Goal: Information Seeking & Learning: Check status

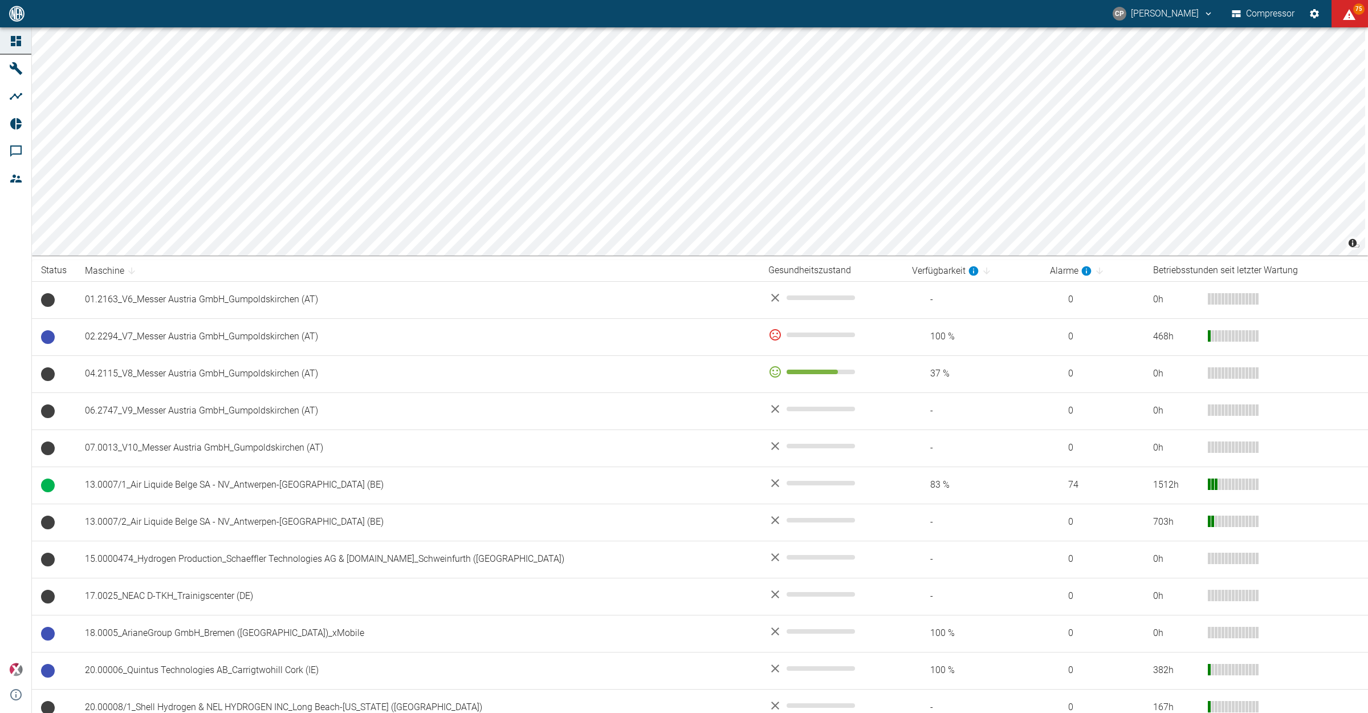
scroll to position [713, 0]
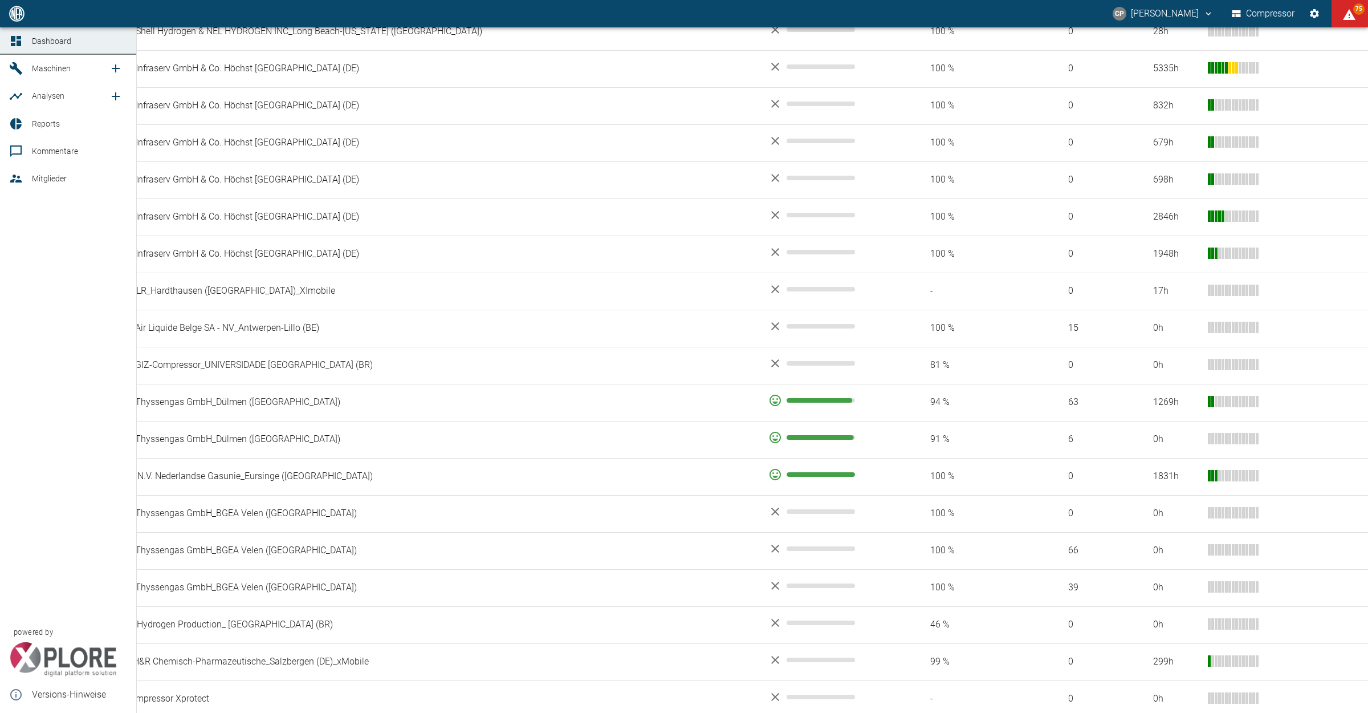
click at [40, 130] on span "Reports" at bounding box center [79, 124] width 95 height 14
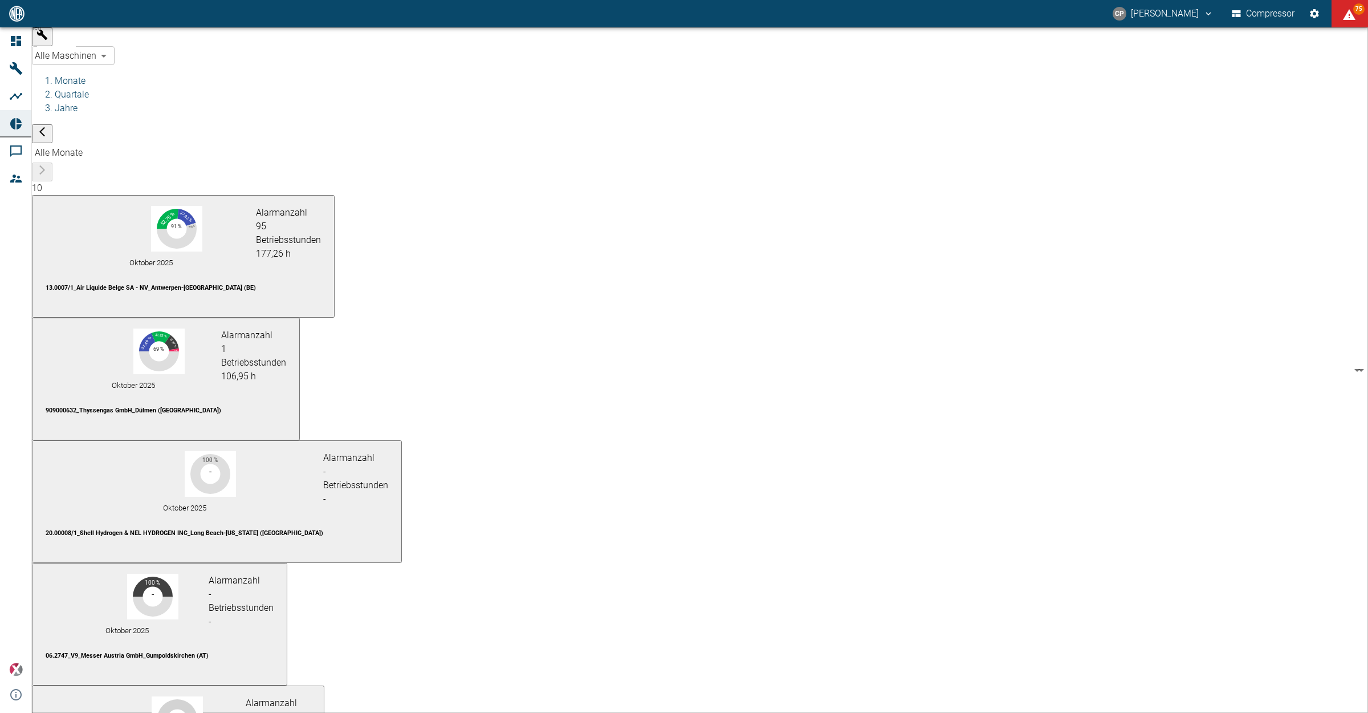
click at [157, 44] on body "[PERSON_NAME] Compressor 75 Dashboard Maschinen Analysen Reports Kommentare Mit…" at bounding box center [684, 356] width 1368 height 713
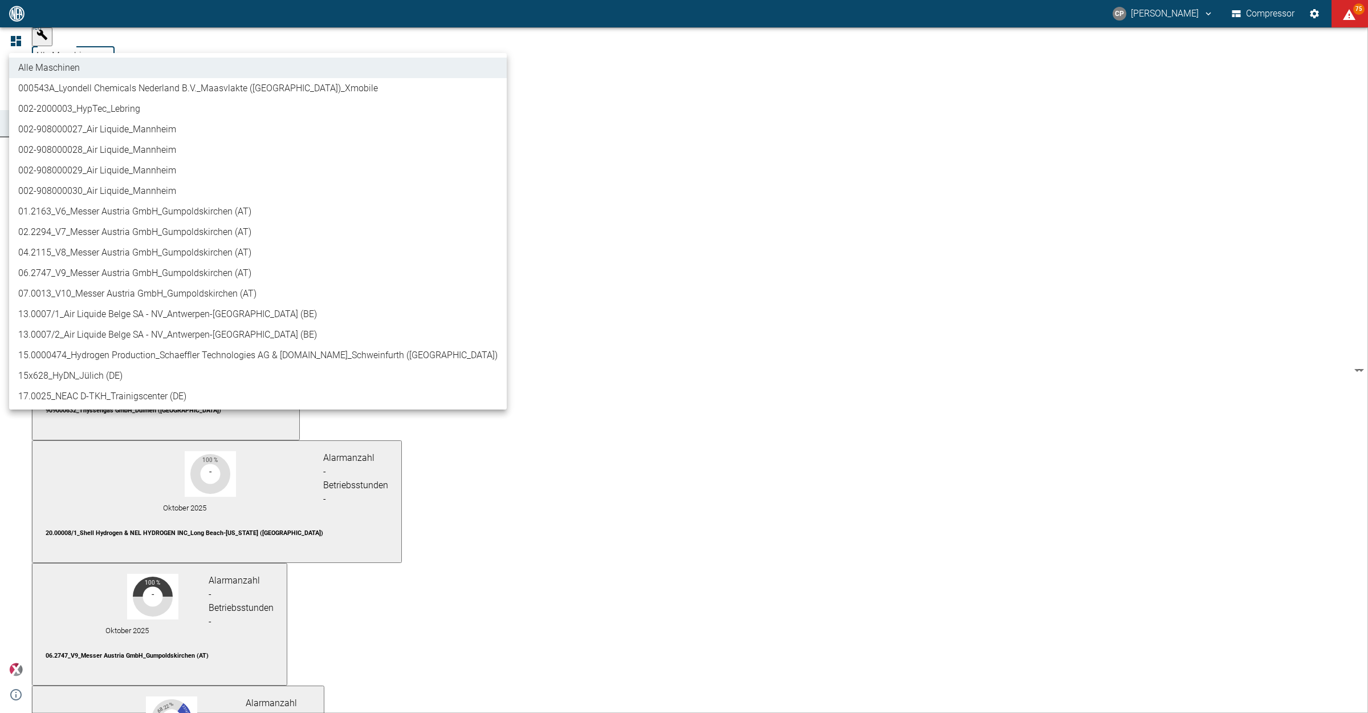
click at [160, 212] on li "01.2163_V6_Messer Austria GmbH_Gumpoldskirchen (AT)" at bounding box center [258, 211] width 498 height 21
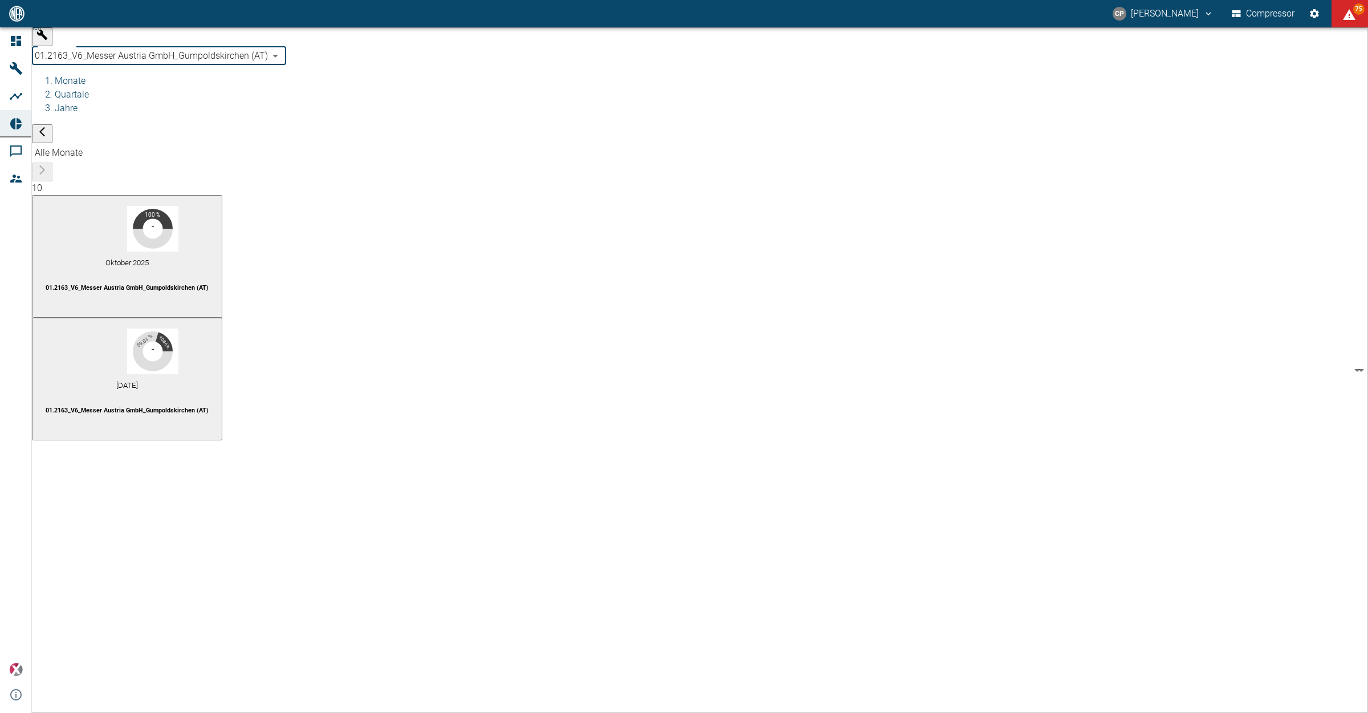
click at [137, 44] on body "[PERSON_NAME] Compressor 75 Dashboard Maschinen Analysen Reports Kommentare Mit…" at bounding box center [684, 356] width 1368 height 713
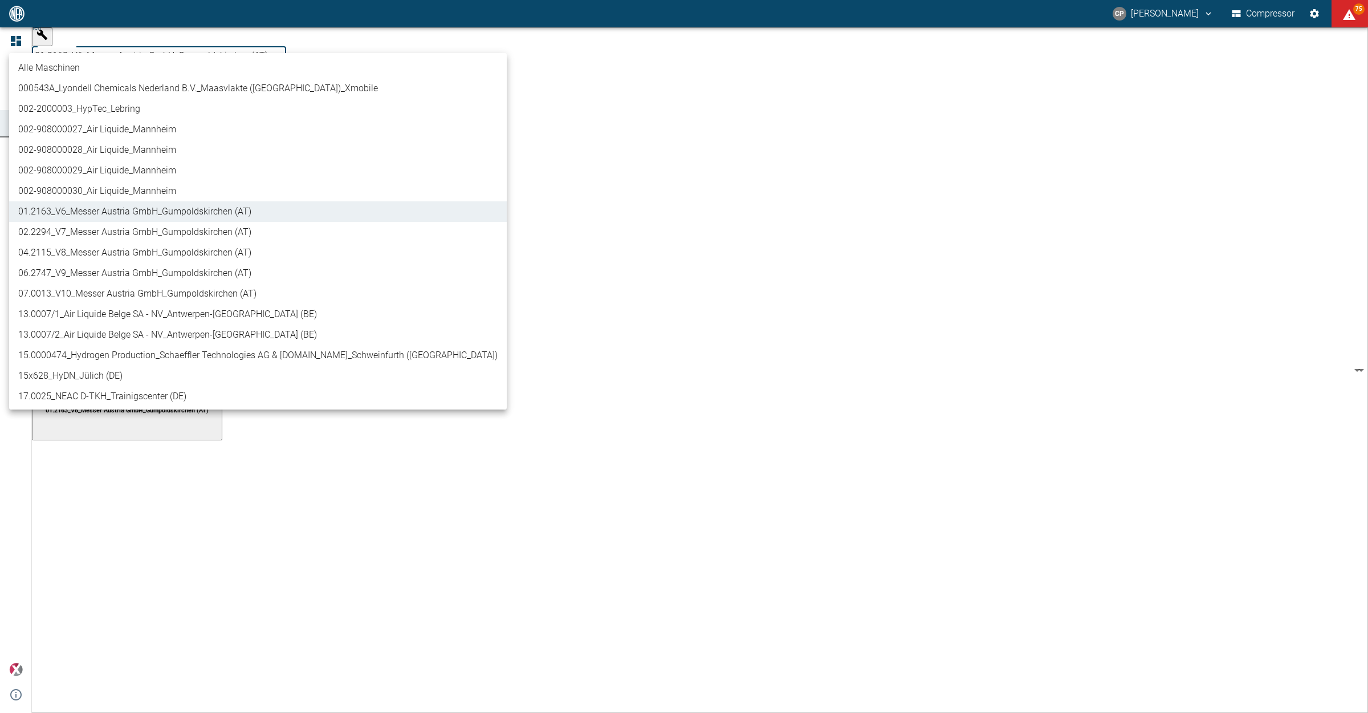
click at [149, 229] on li "02.2294_V7_Messer Austria GmbH_Gumpoldskirchen (AT)" at bounding box center [258, 232] width 498 height 21
type input "52381507-e89c-473a-84ef-8e4810c4aa68"
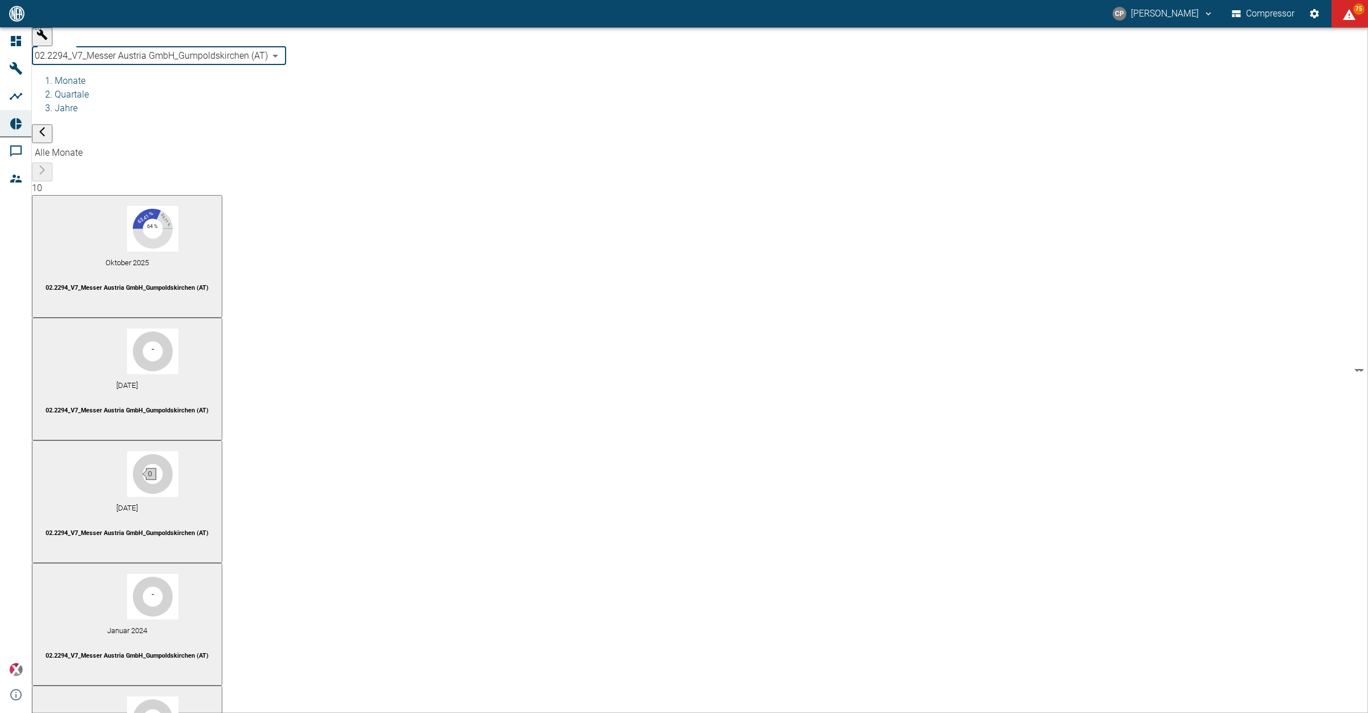
click at [127, 451] on div "- 0" at bounding box center [127, 474] width 0 height 46
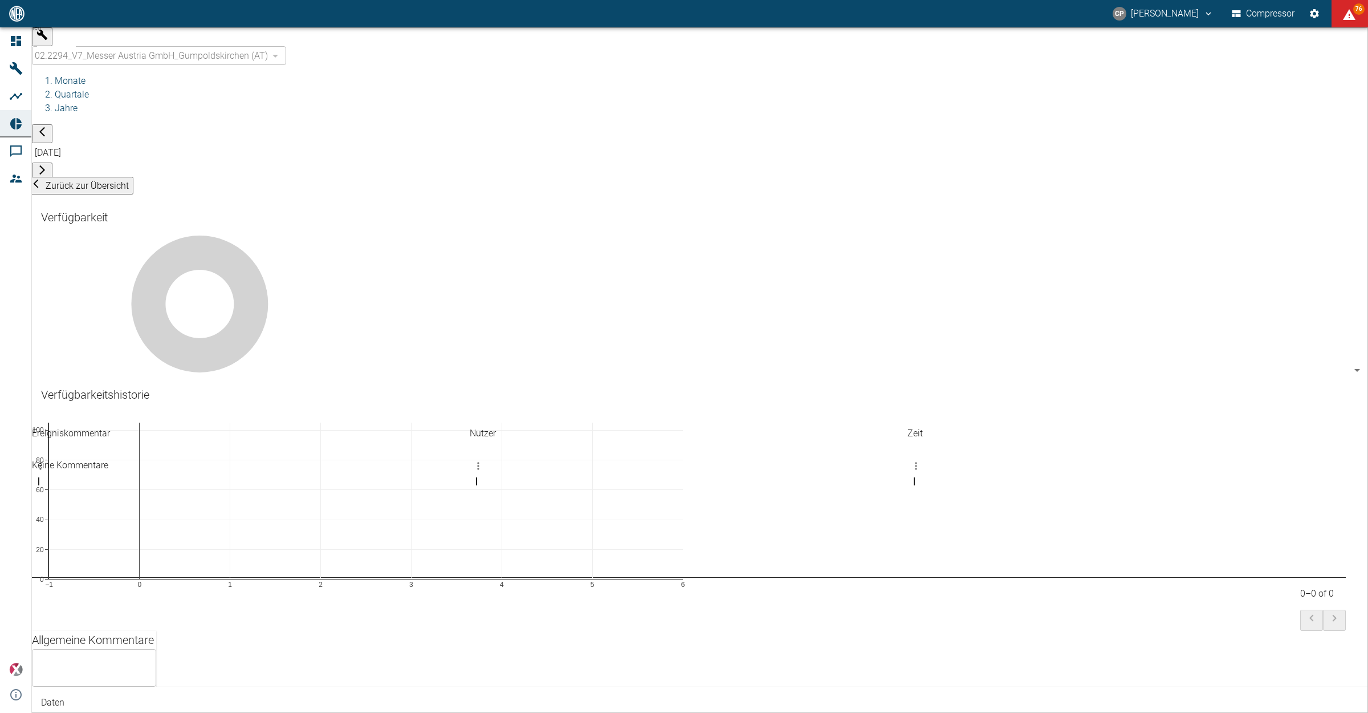
click at [48, 164] on icon "button" at bounding box center [41, 169] width 11 height 11
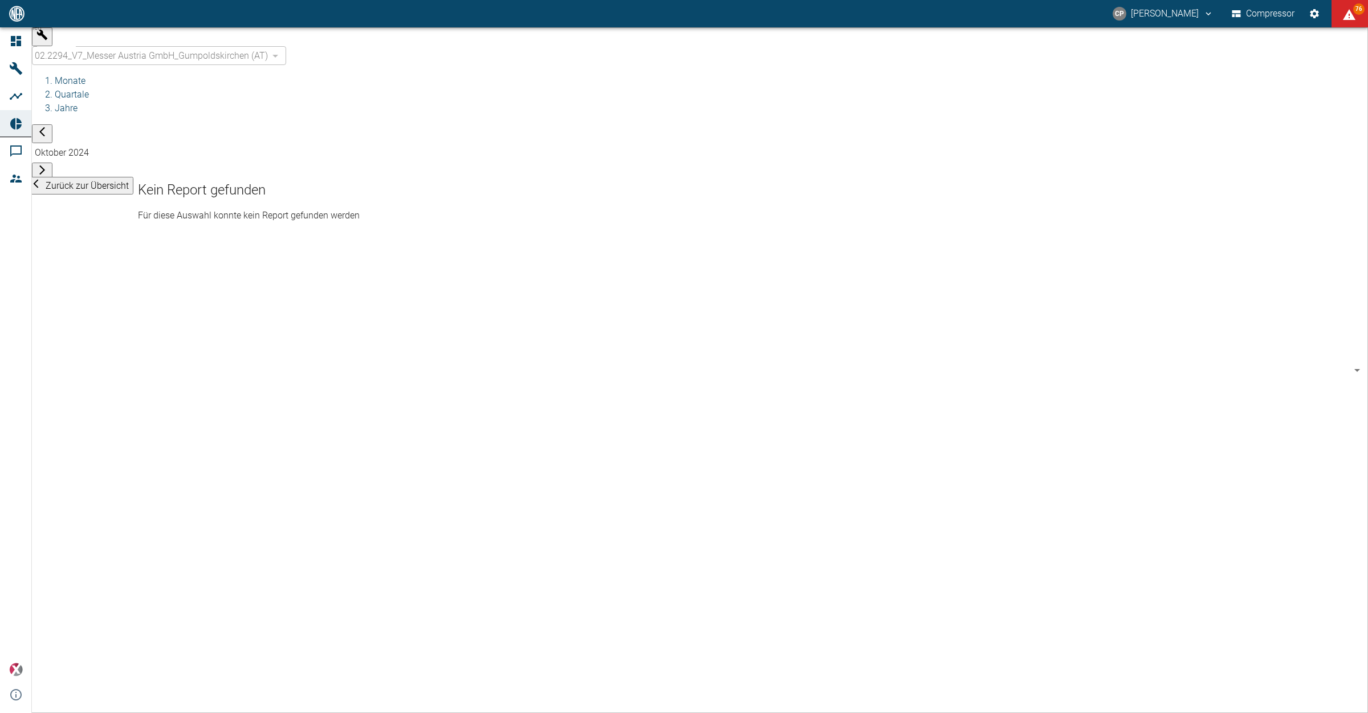
click at [48, 126] on icon "button" at bounding box center [41, 131] width 11 height 11
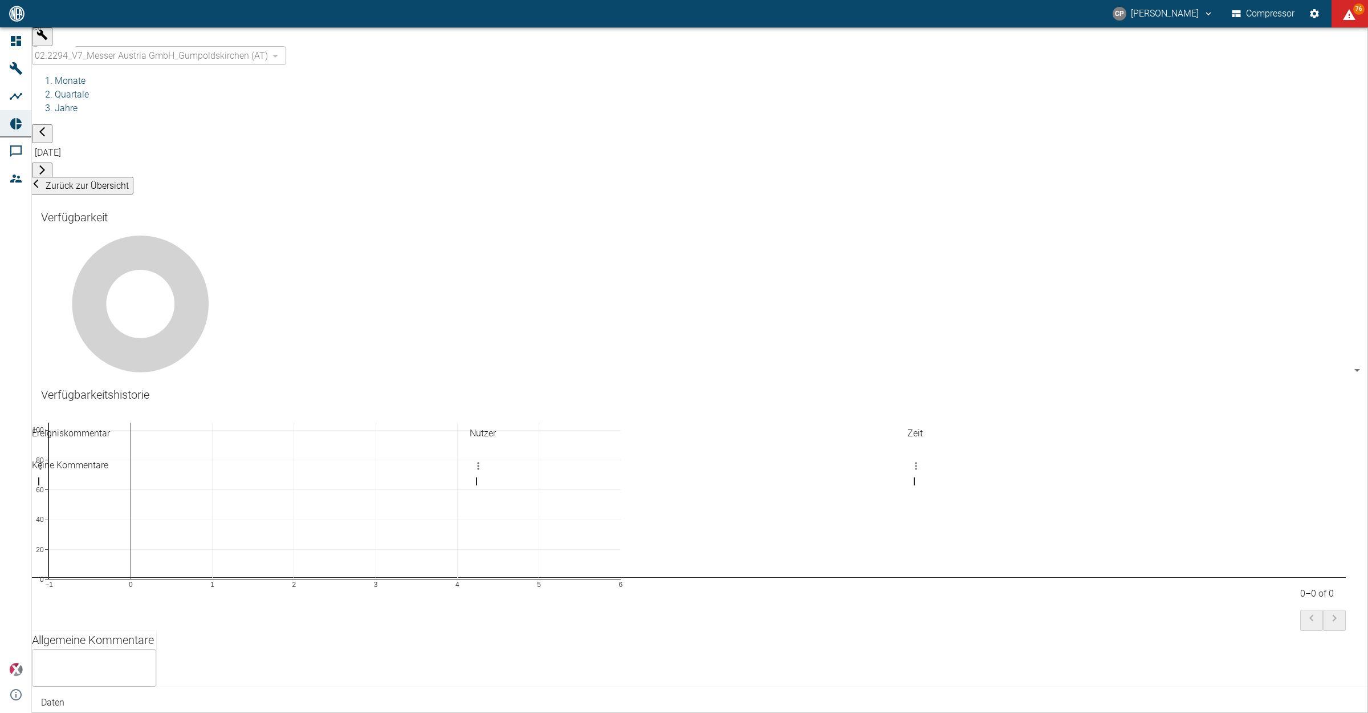
click at [48, 126] on icon "button" at bounding box center [41, 131] width 11 height 11
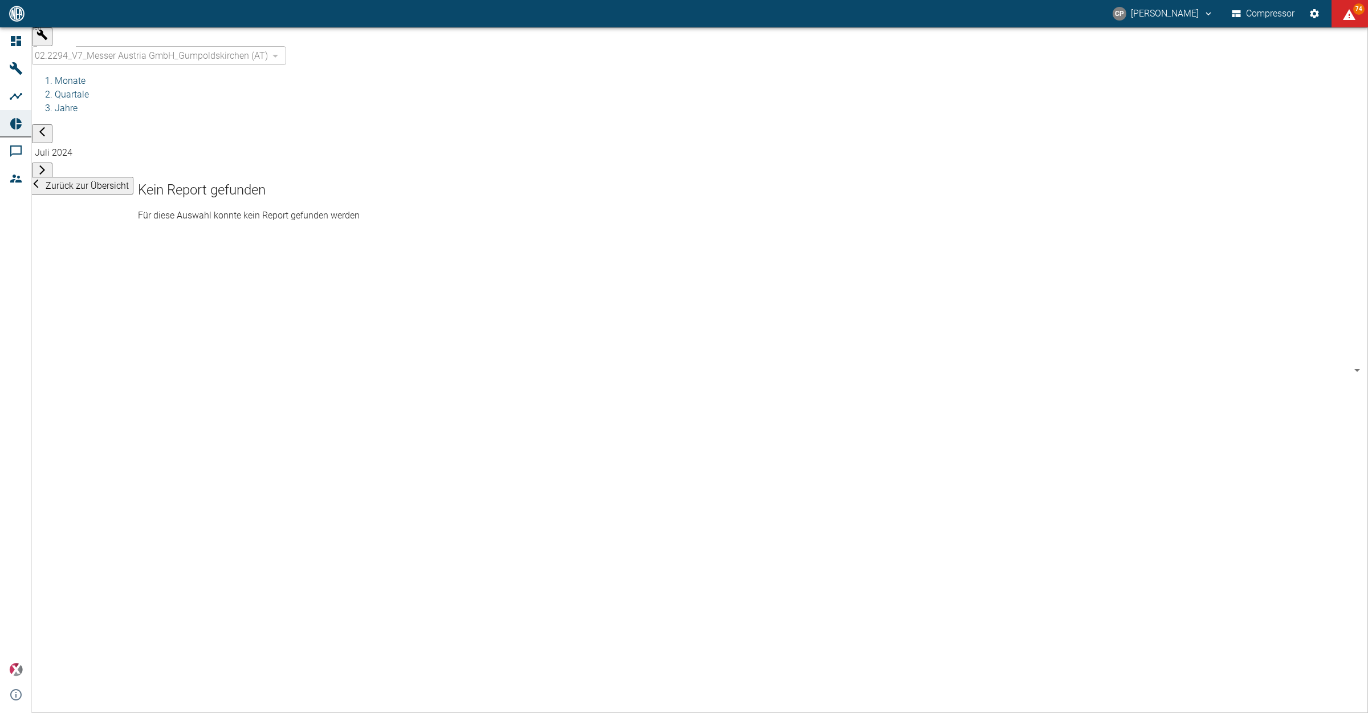
click at [45, 165] on icon "button" at bounding box center [42, 170] width 6 height 10
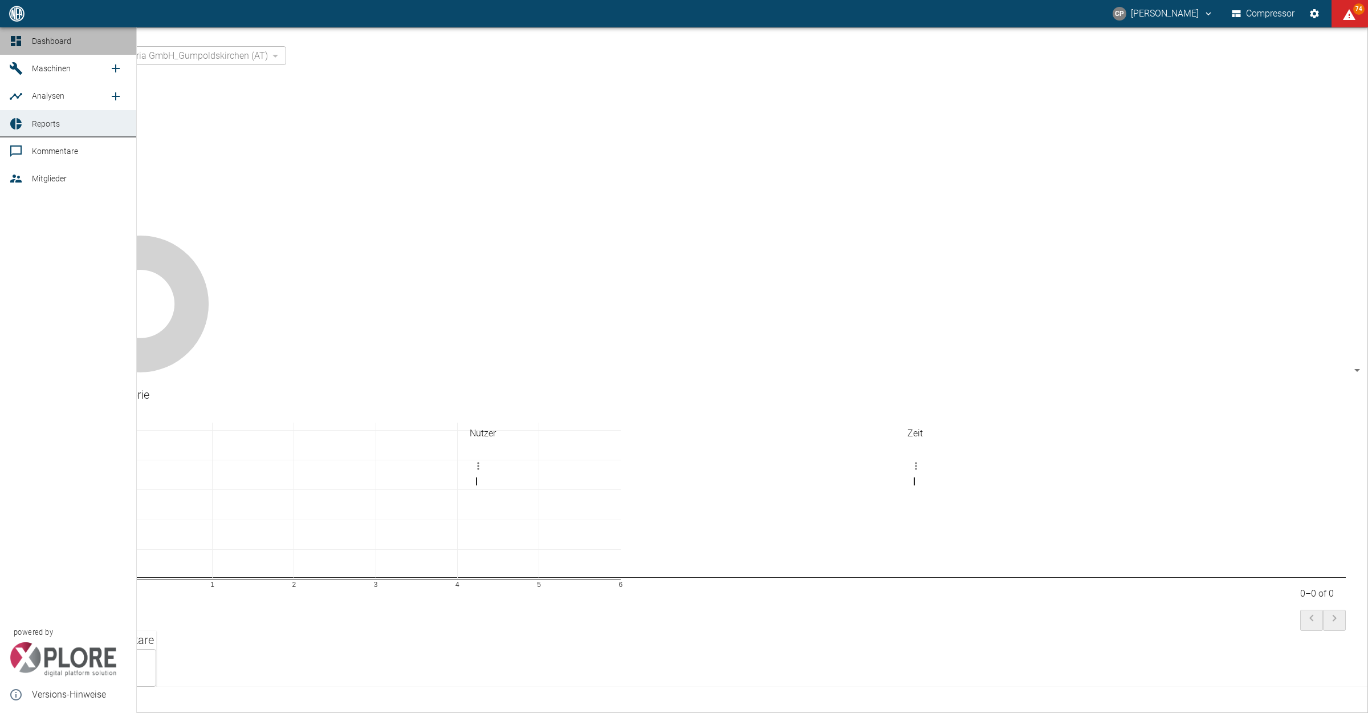
click at [23, 44] on div at bounding box center [17, 41] width 17 height 14
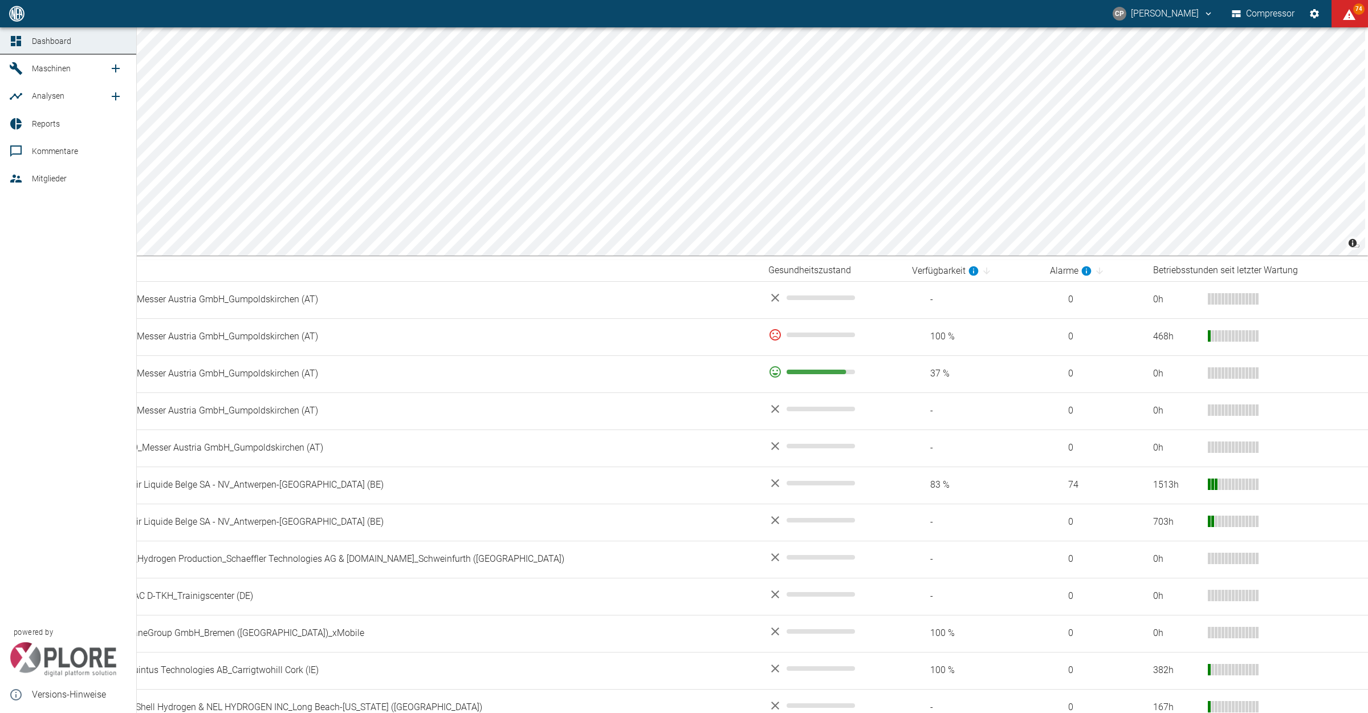
click at [25, 120] on div at bounding box center [17, 124] width 17 height 14
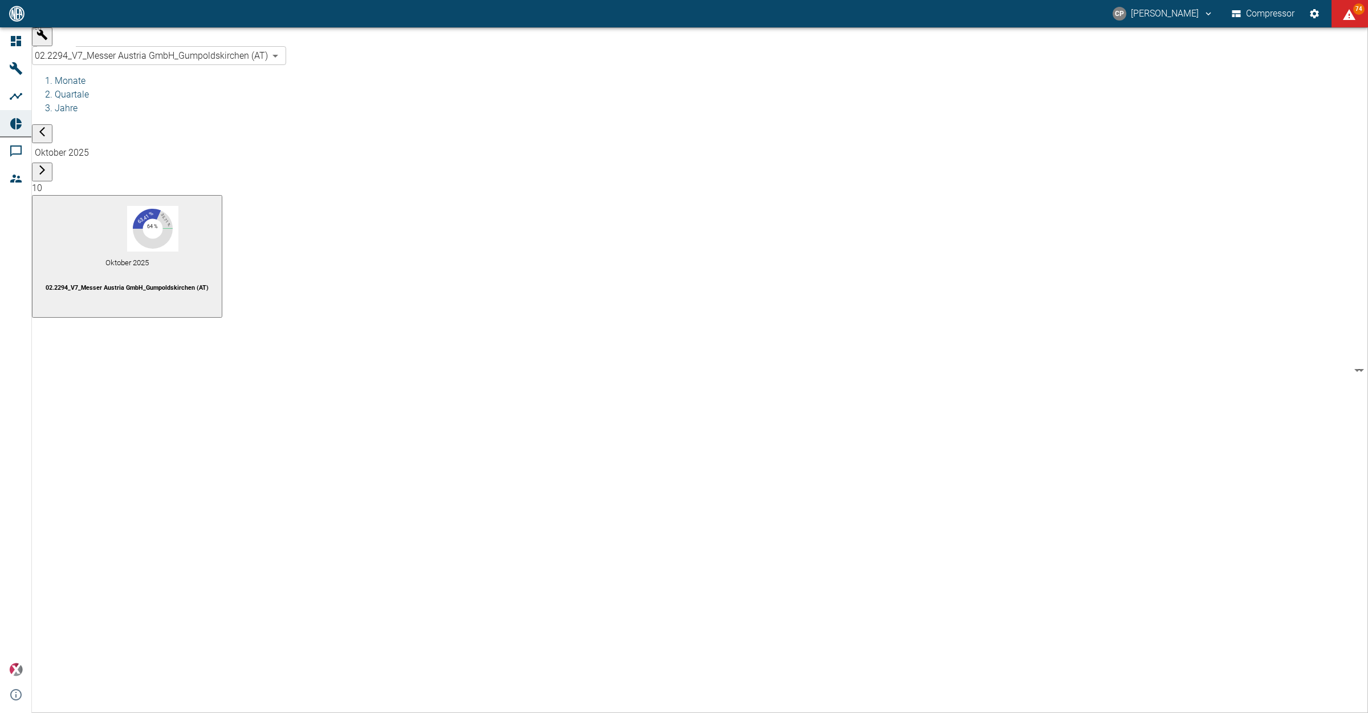
click at [153, 46] on body "[PERSON_NAME] Compressor 74 Dashboard Maschinen Analysen Reports Kommentare Mit…" at bounding box center [684, 356] width 1368 height 713
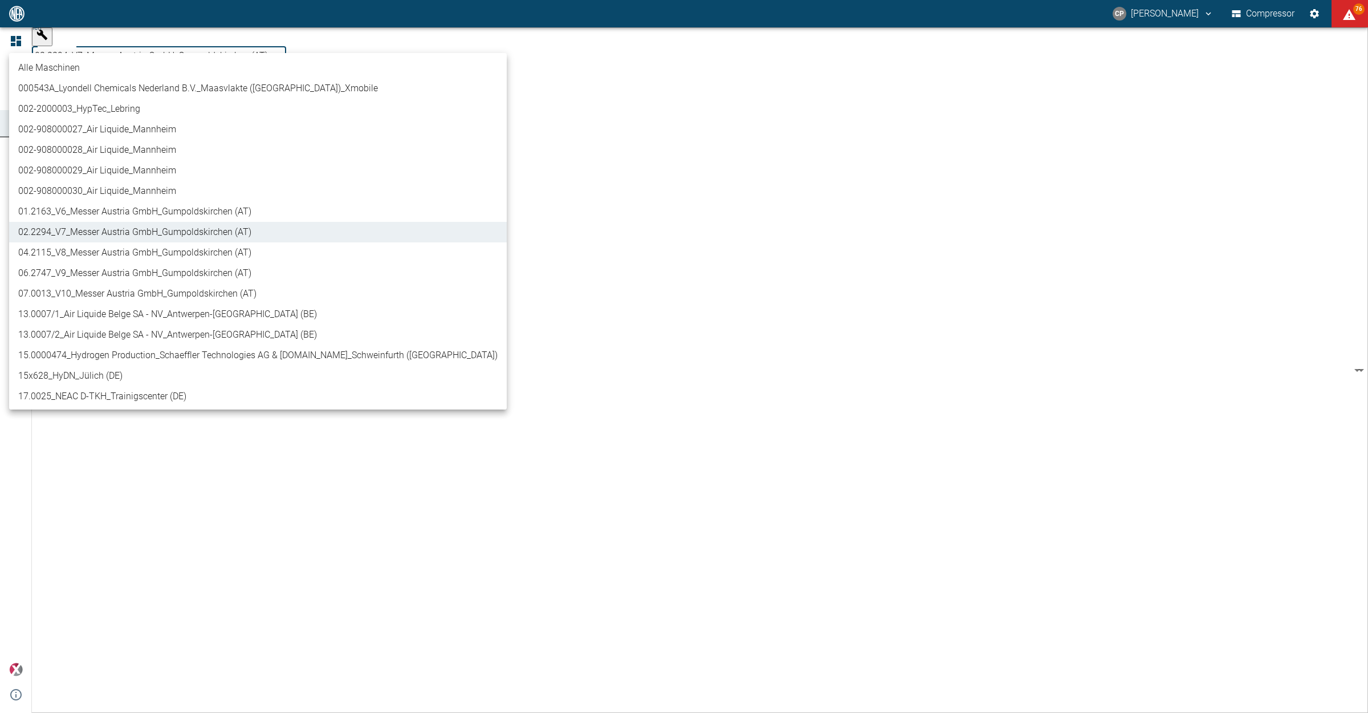
click at [137, 253] on li "04.2115_V8_Messer Austria GmbH_Gumpoldskirchen (AT)" at bounding box center [258, 252] width 498 height 21
type input "62df7942-7815-4ccf-a722-4ba74b721732"
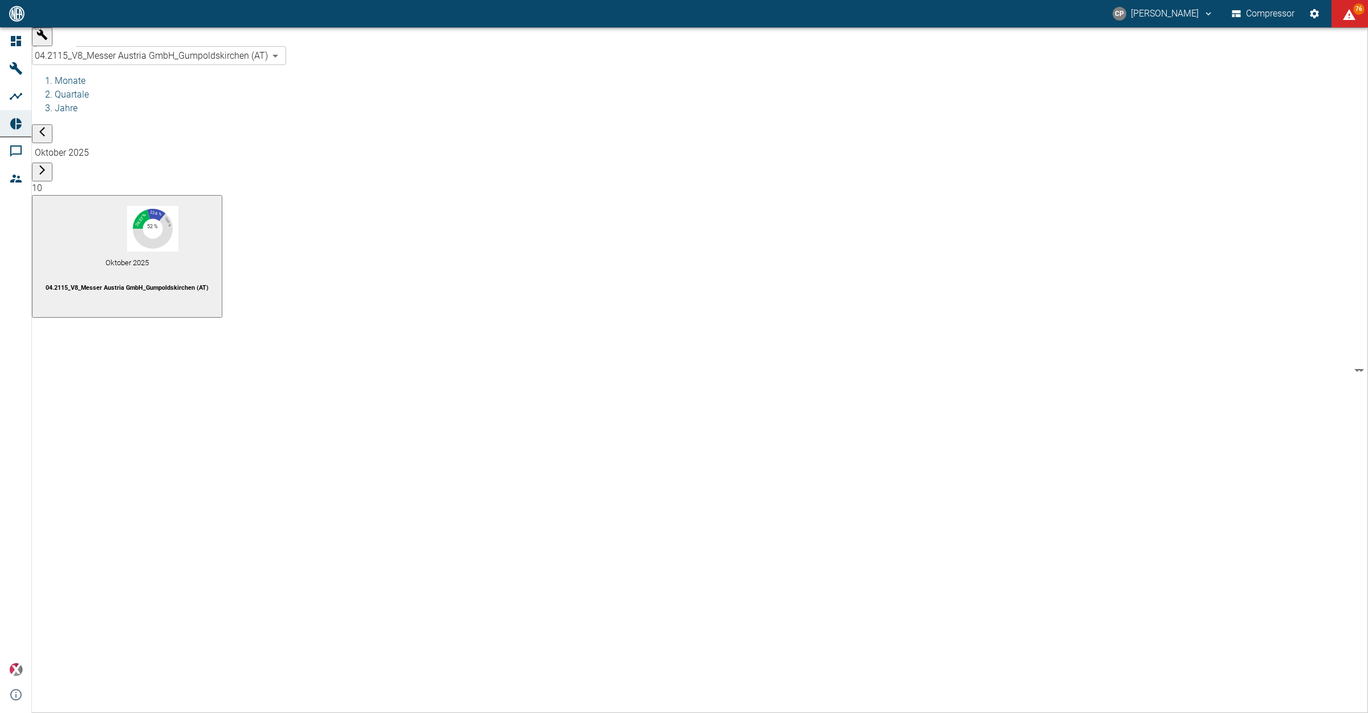
click at [48, 164] on icon "button" at bounding box center [41, 169] width 11 height 11
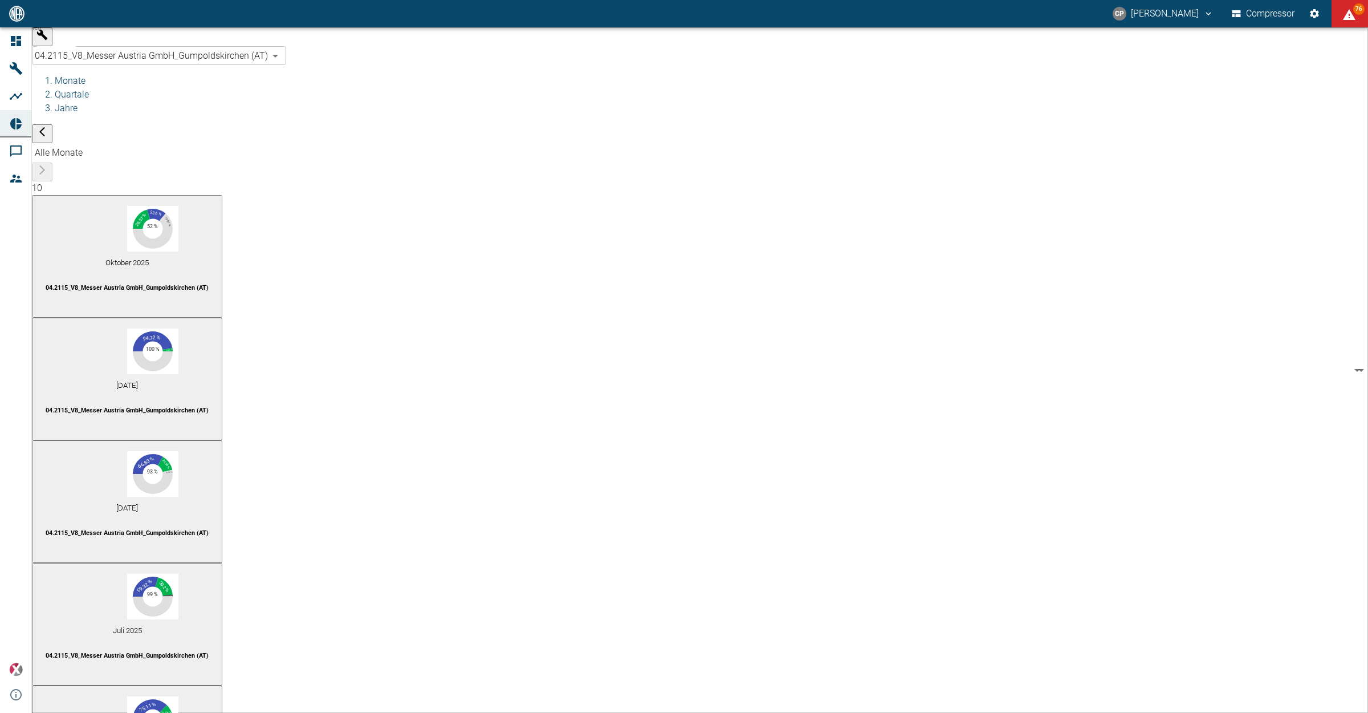
click at [127, 451] on div "66.83 % 26.54 % 6.45 % 0.16 % 93 %" at bounding box center [127, 474] width 0 height 46
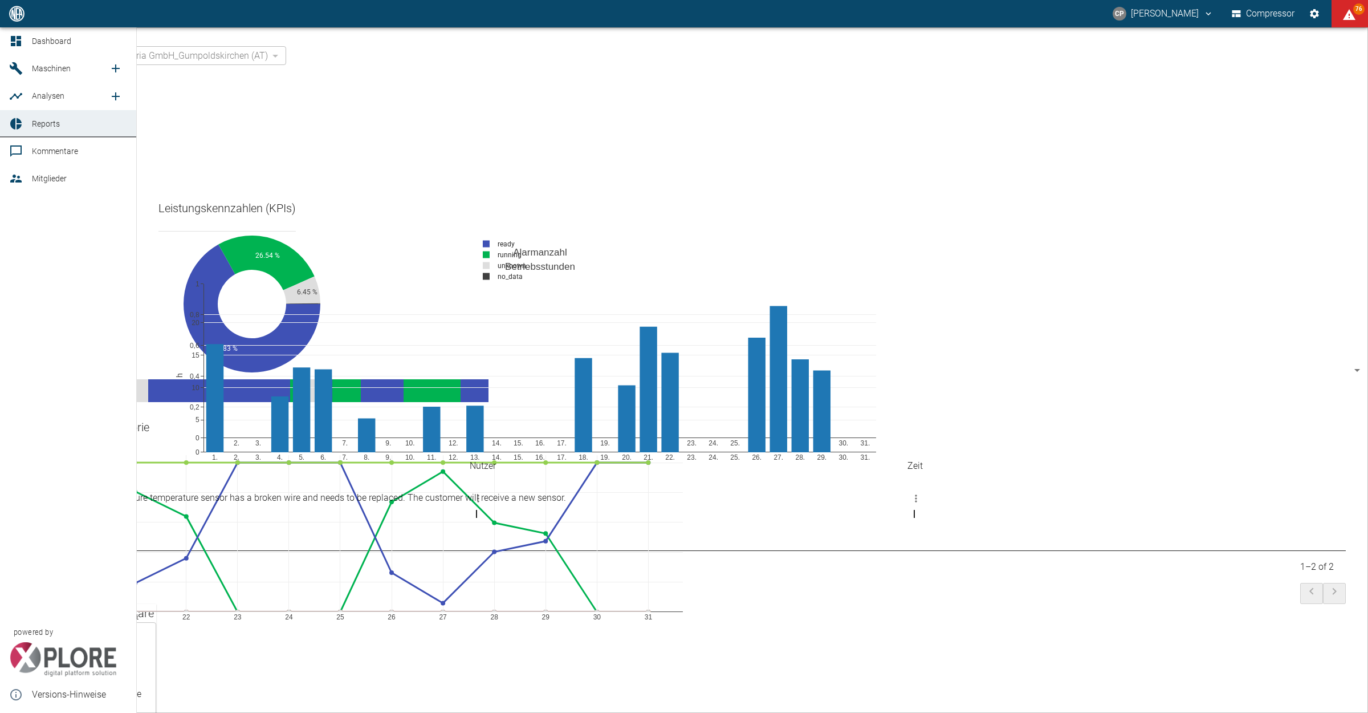
click at [25, 39] on div at bounding box center [17, 41] width 17 height 14
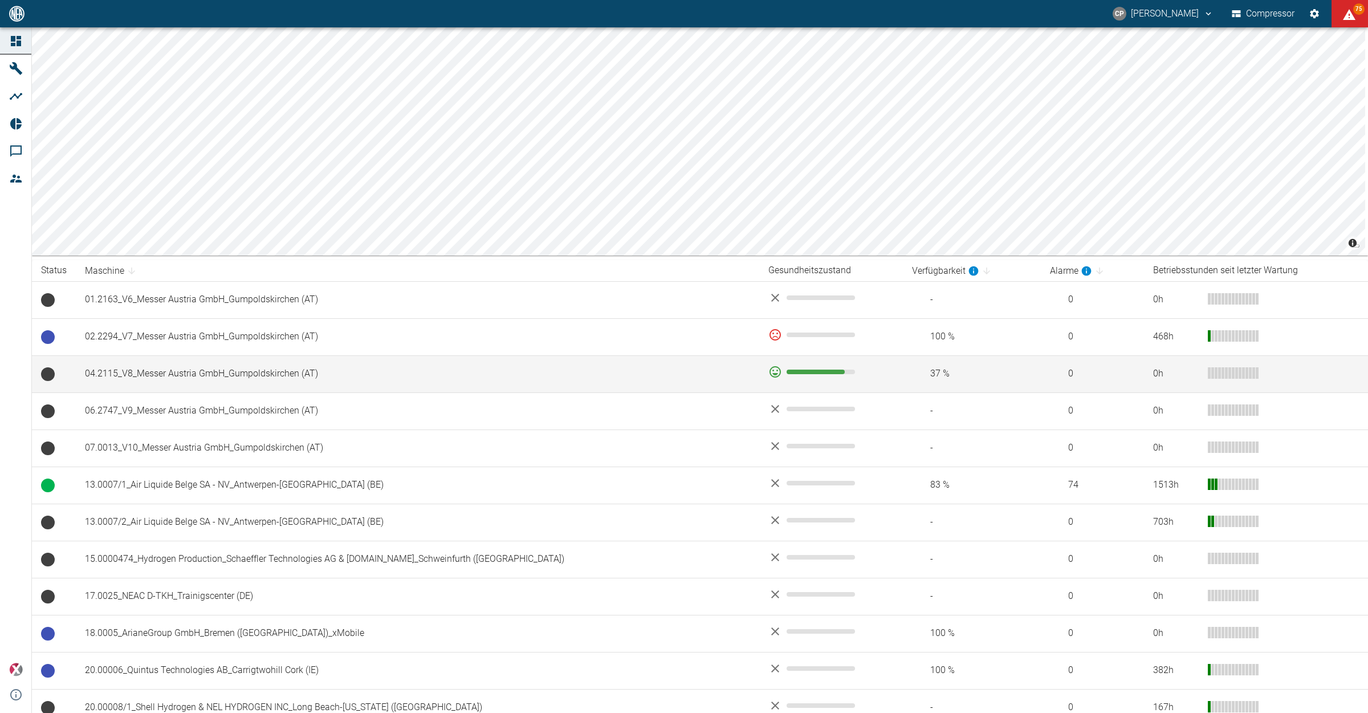
click at [161, 371] on td "04.2115_V8_Messer Austria GmbH_Gumpoldskirchen (AT)" at bounding box center [418, 373] width 684 height 37
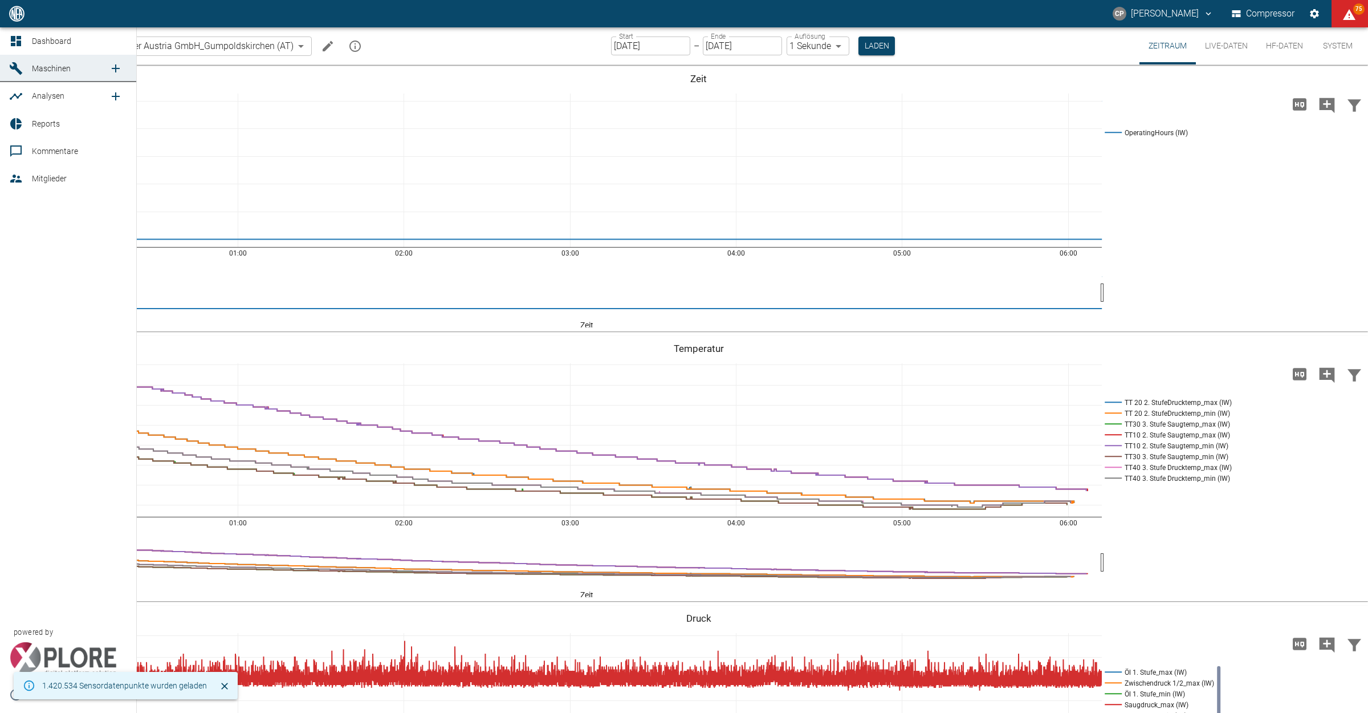
click at [15, 124] on icon at bounding box center [16, 124] width 14 height 14
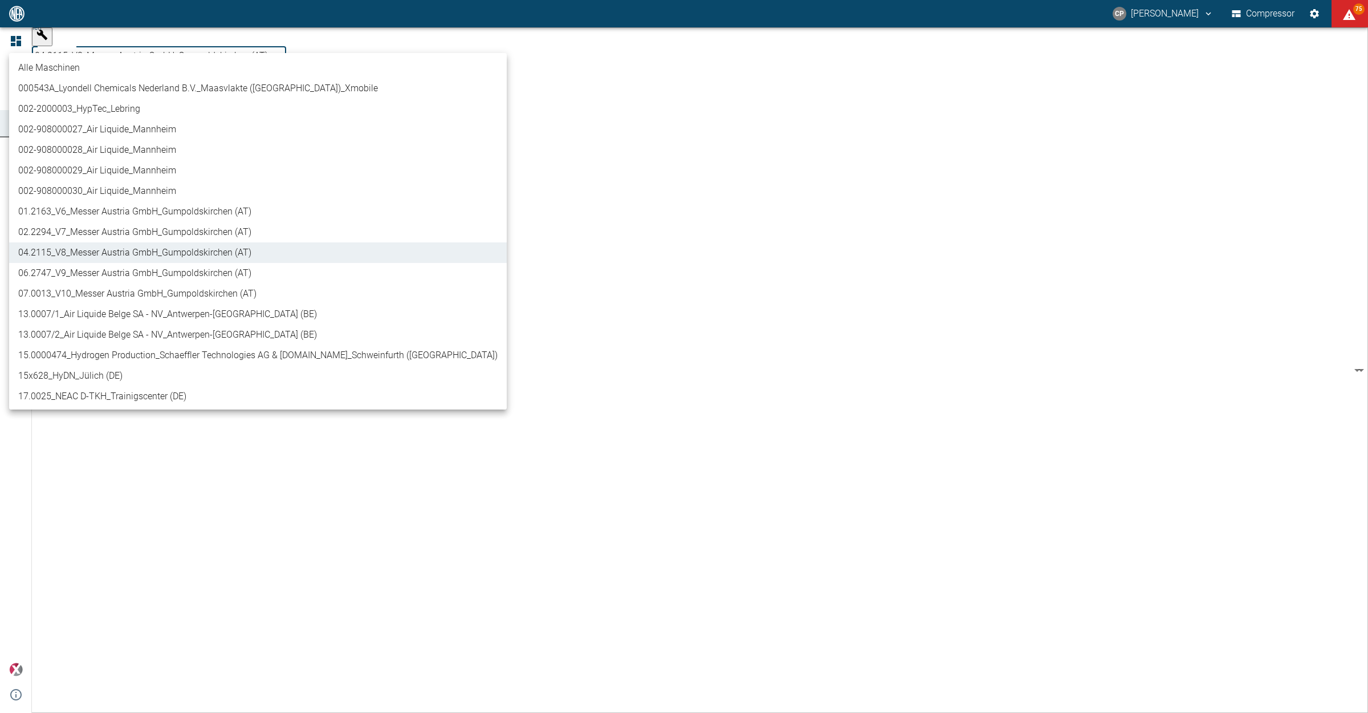
click at [147, 43] on body "[PERSON_NAME] Compressor 75 Dashboard Maschinen Analysen Reports Kommentare Mit…" at bounding box center [684, 356] width 1368 height 713
click at [133, 229] on li "02.2294_V7_Messer Austria GmbH_Gumpoldskirchen (AT)" at bounding box center [258, 232] width 498 height 21
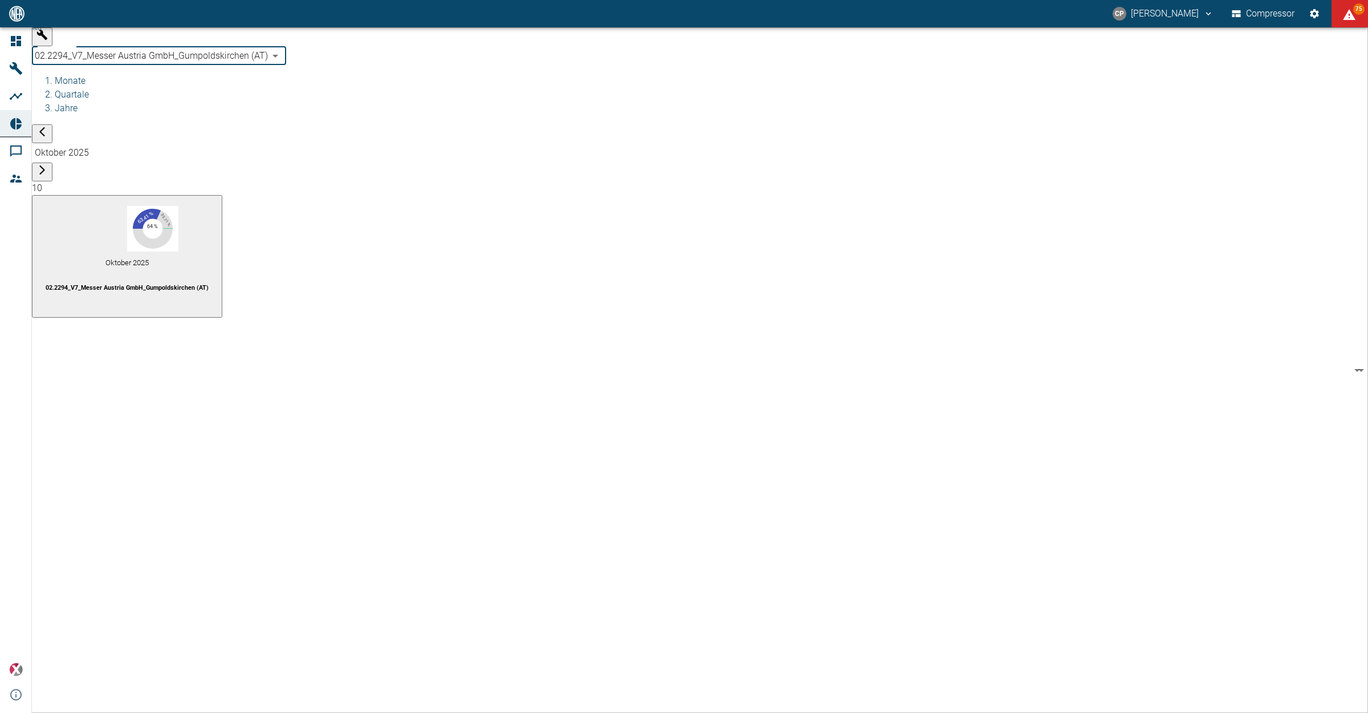
click at [48, 164] on icon "button" at bounding box center [41, 169] width 11 height 11
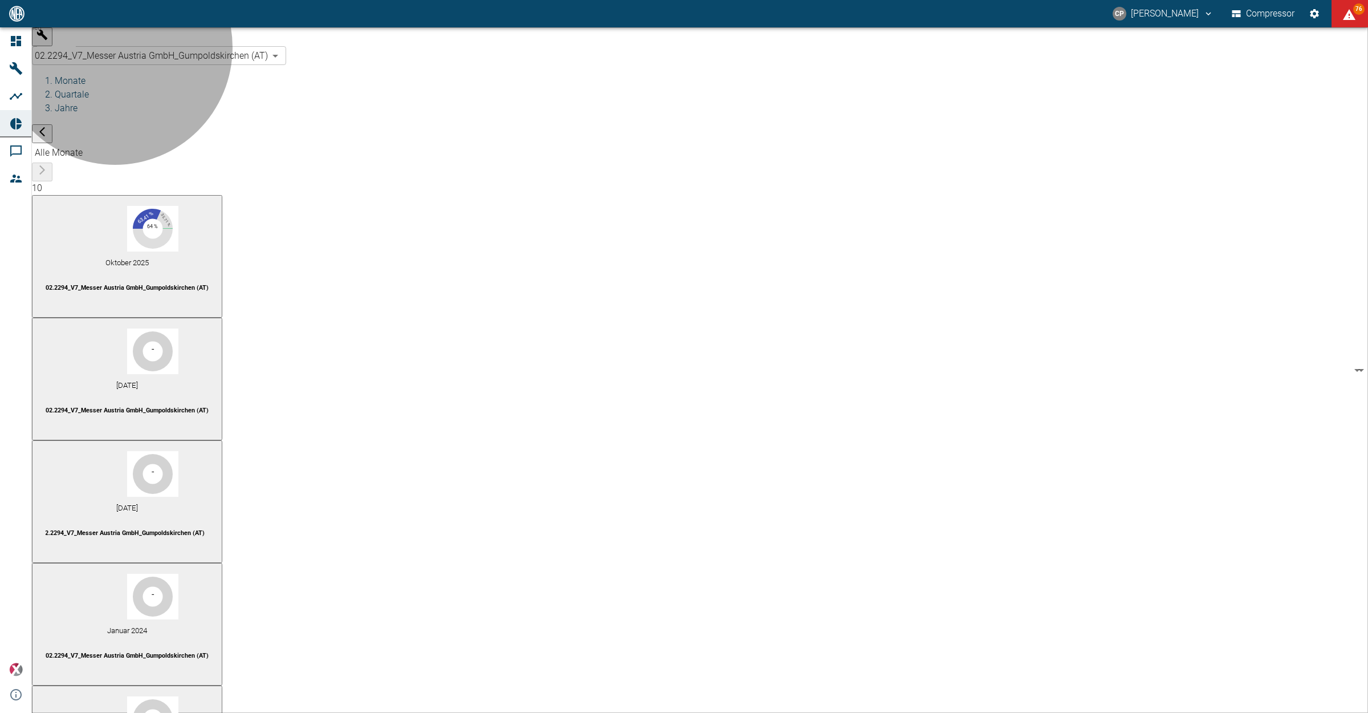
click at [205, 529] on span "02.2294_V7_Messer Austria GmbH_Gumpoldskirchen (AT)" at bounding box center [123, 532] width 163 height 7
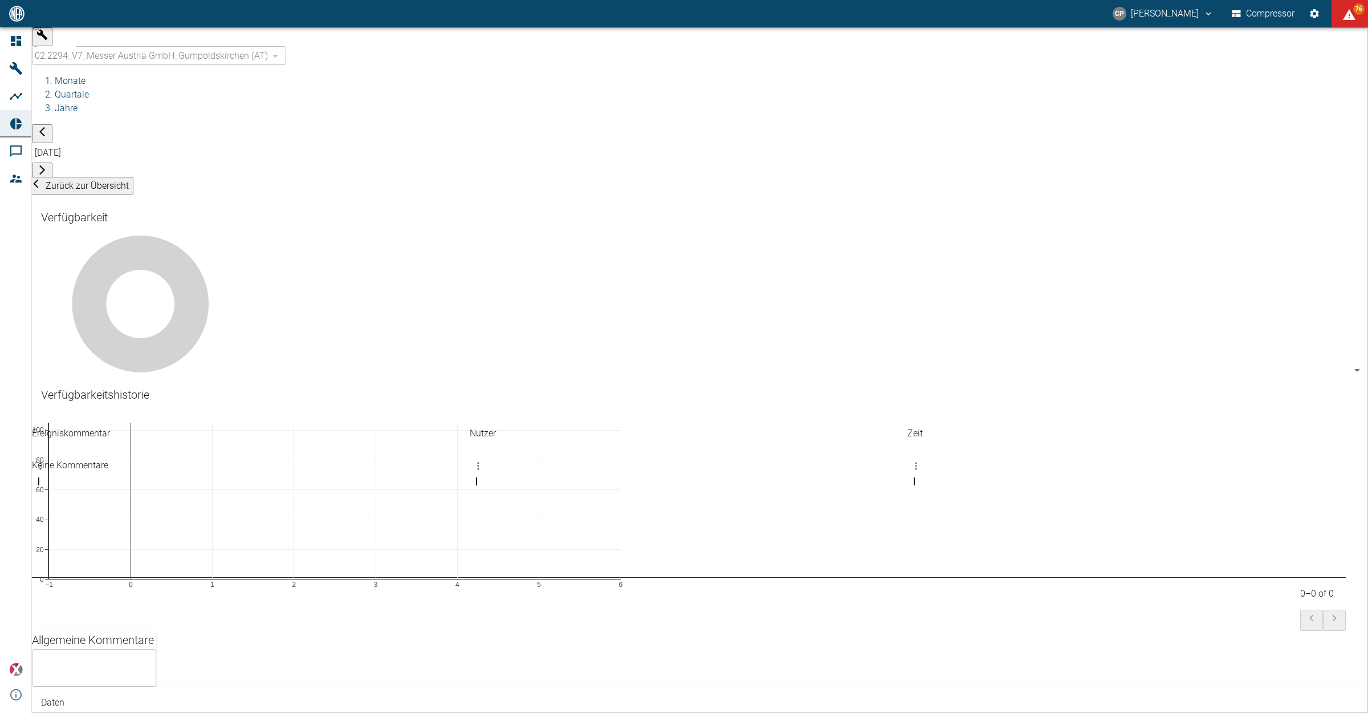
click at [45, 127] on icon "button" at bounding box center [42, 132] width 6 height 10
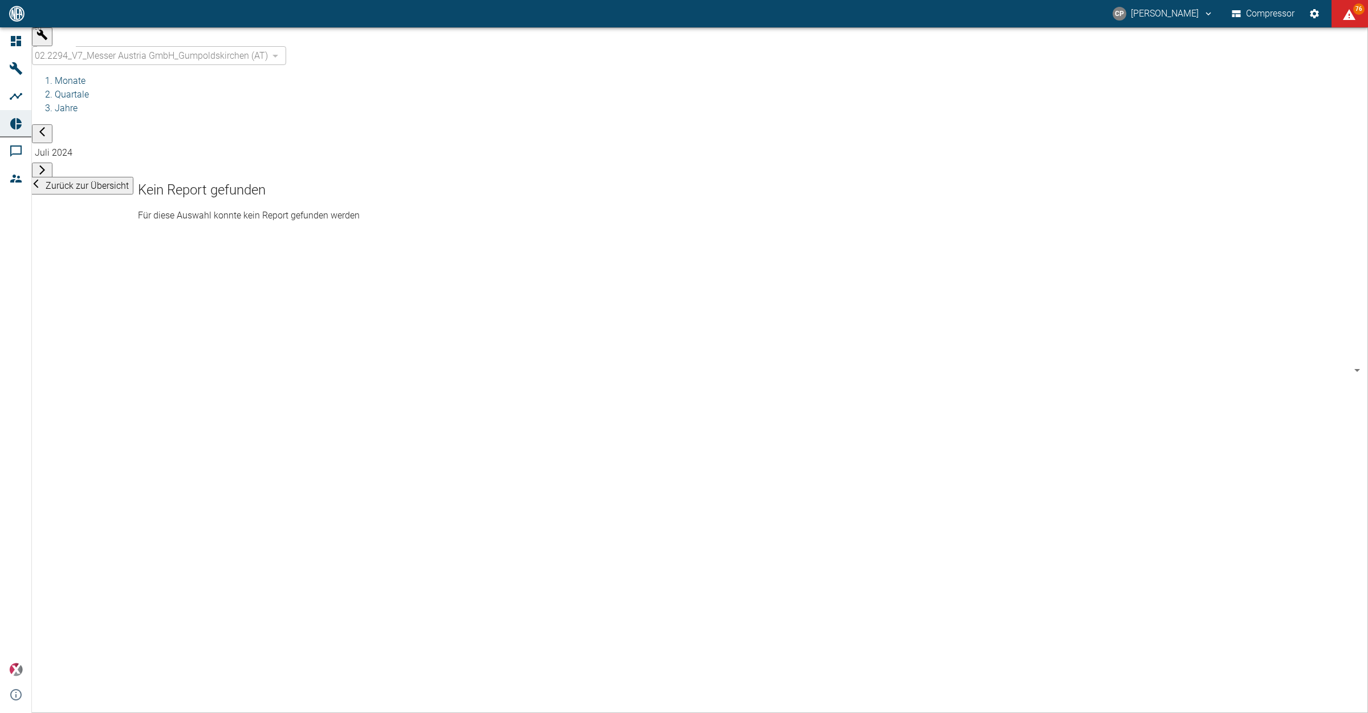
click at [45, 165] on icon "button" at bounding box center [42, 170] width 6 height 10
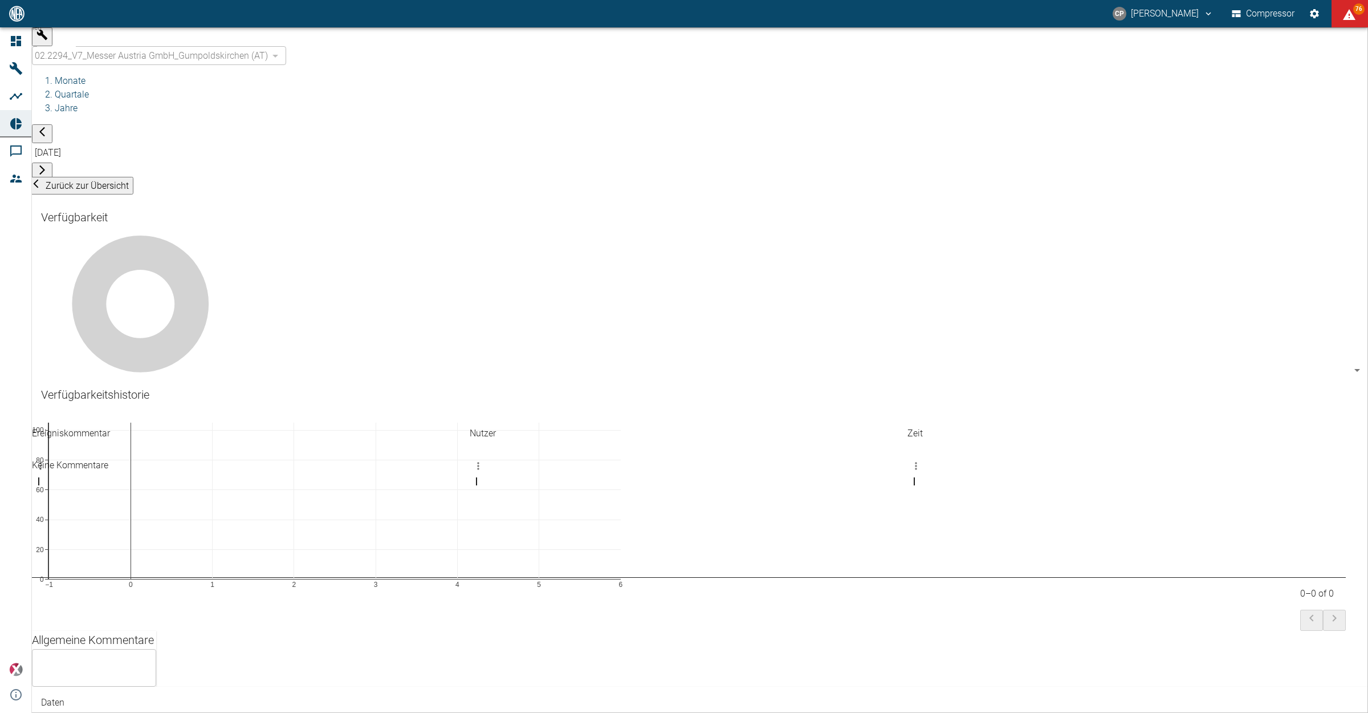
click at [45, 165] on icon "button" at bounding box center [42, 170] width 6 height 10
click at [48, 164] on icon "button" at bounding box center [41, 169] width 11 height 11
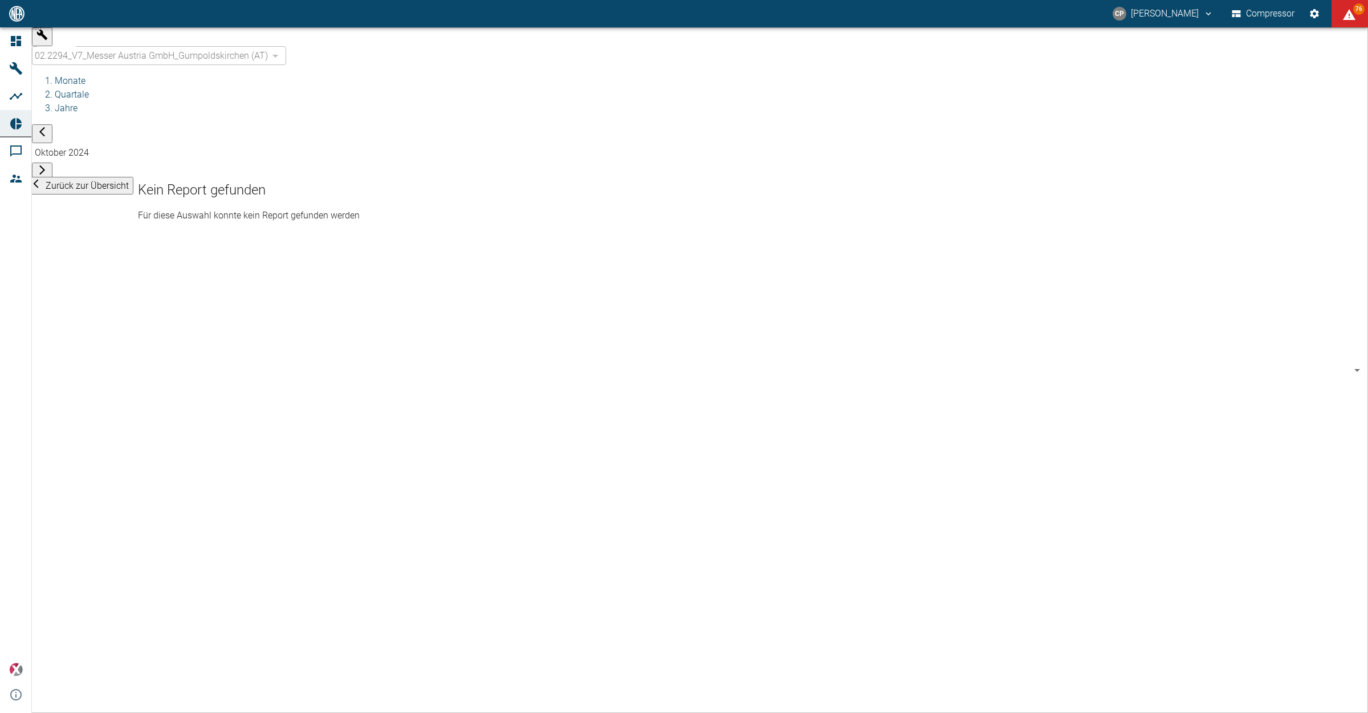
click at [48, 126] on icon "button" at bounding box center [41, 131] width 11 height 11
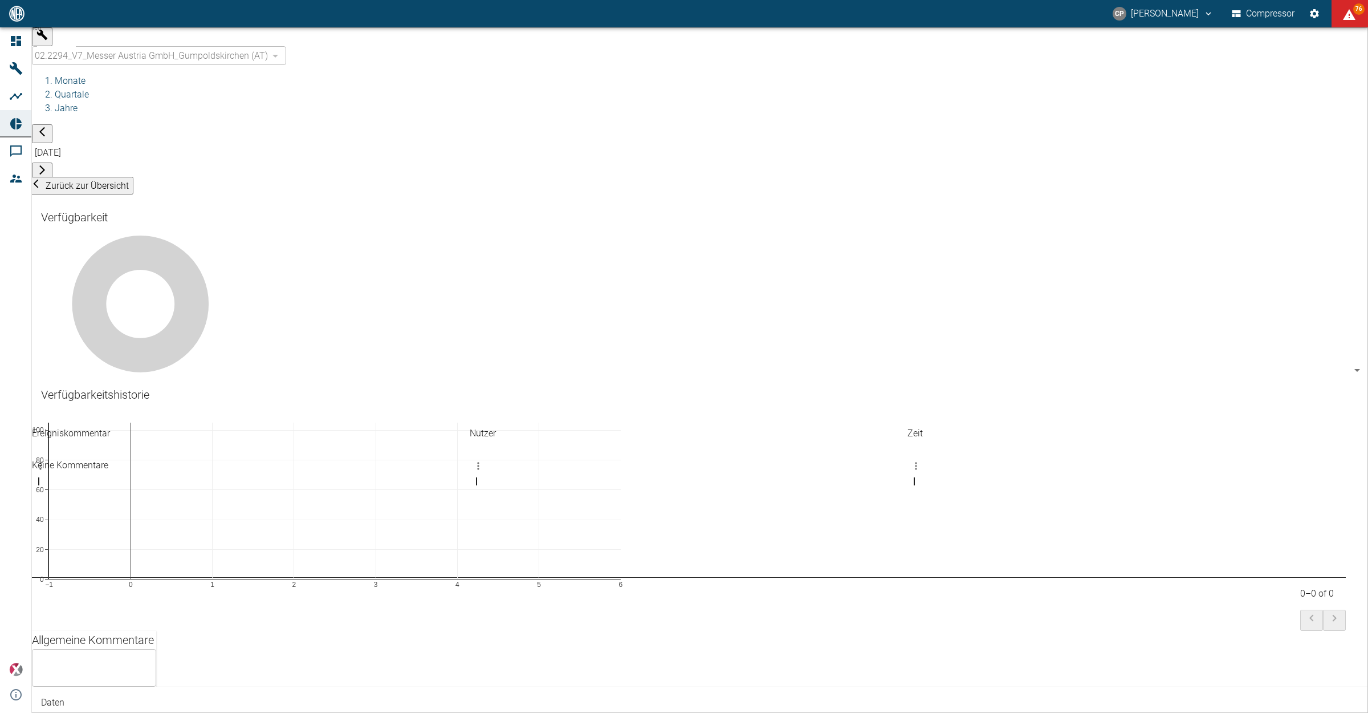
click at [204, 74] on ol "Monate Quartale Jahre" at bounding box center [700, 94] width 1336 height 41
click at [197, 74] on li "Monate" at bounding box center [711, 81] width 1313 height 14
click at [39, 180] on icon "button" at bounding box center [36, 184] width 5 height 9
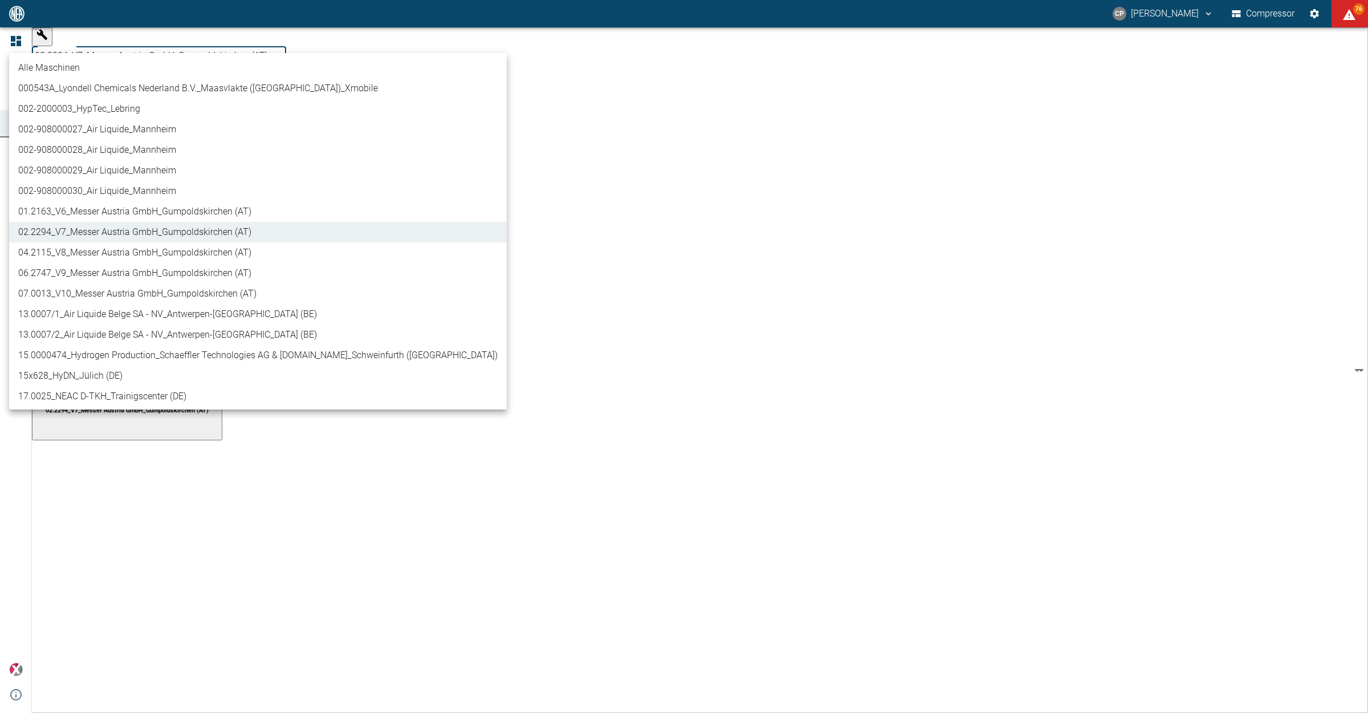
click at [129, 44] on body "[PERSON_NAME] Compressor 76 Dashboard Maschinen Analysen Reports Kommentare Mit…" at bounding box center [684, 356] width 1368 height 713
click at [146, 254] on li "04.2115_V8_Messer Austria GmbH_Gumpoldskirchen (AT)" at bounding box center [258, 252] width 498 height 21
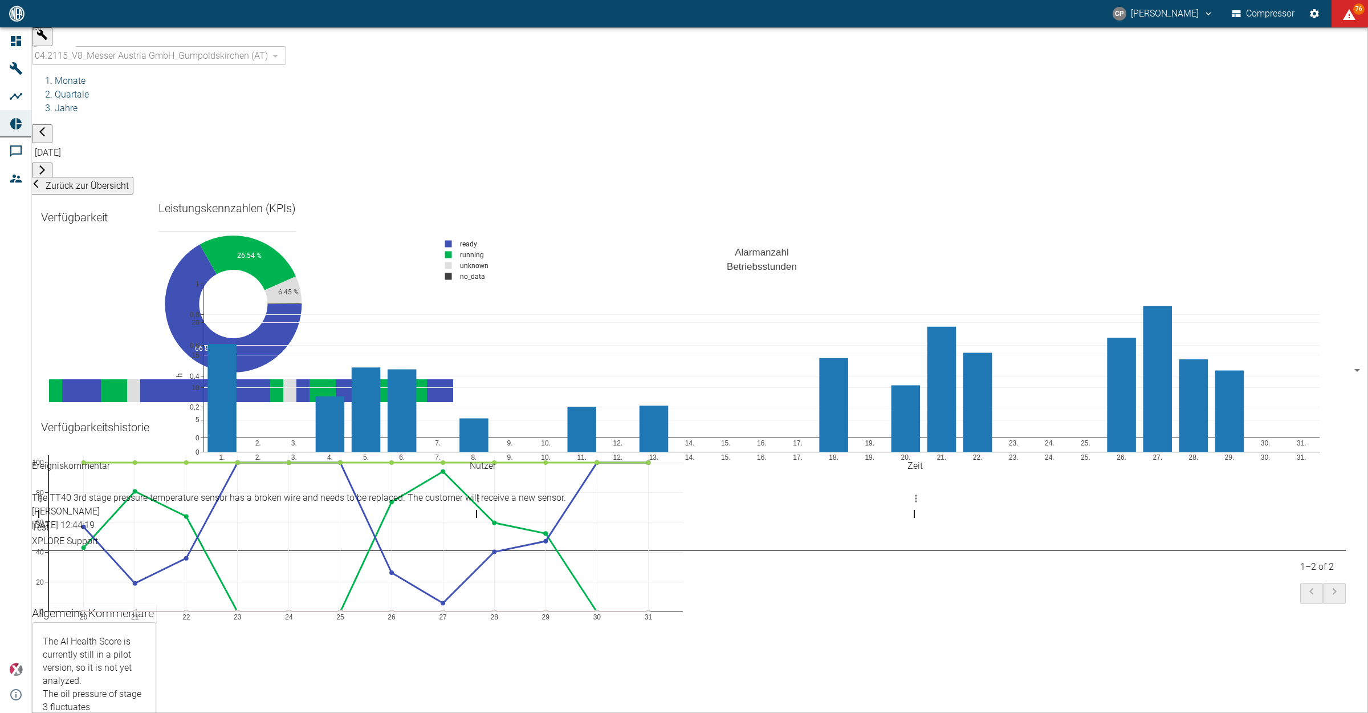
scroll to position [285, 0]
click at [48, 126] on icon "button" at bounding box center [41, 131] width 11 height 11
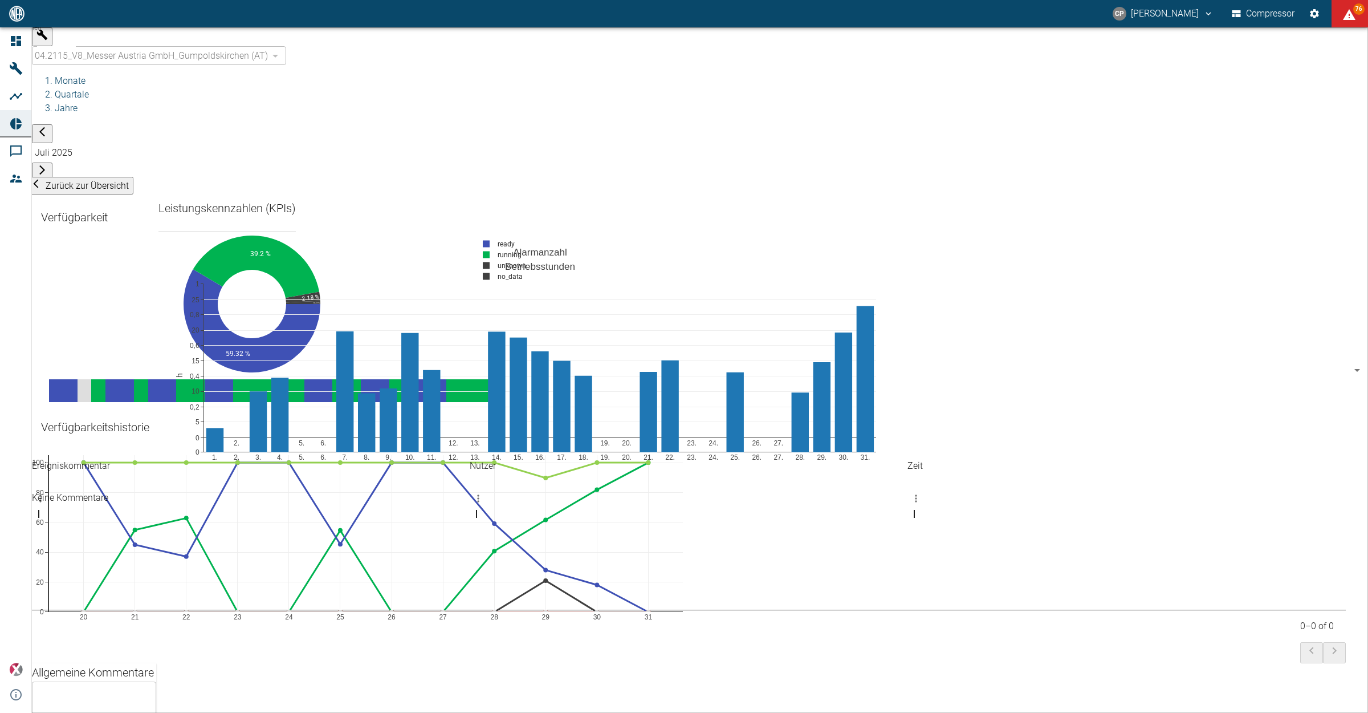
click at [52, 162] on button "button" at bounding box center [42, 171] width 21 height 19
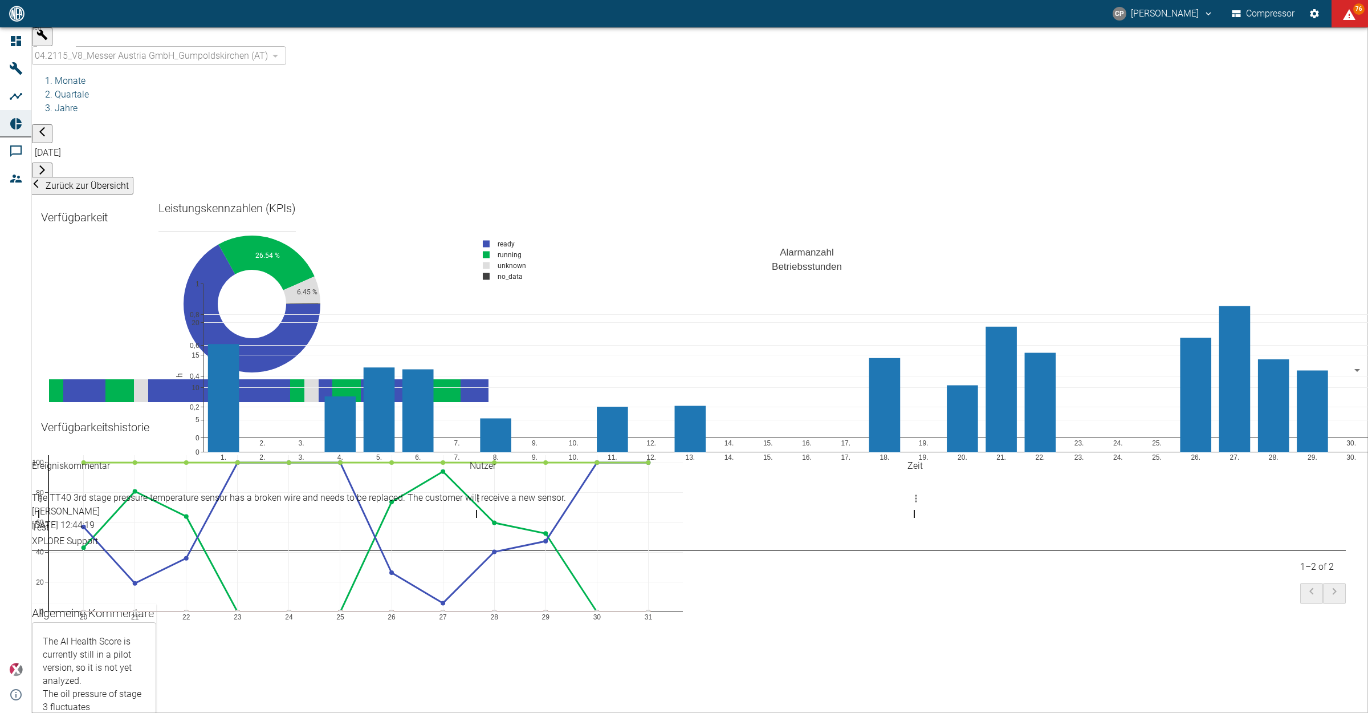
click at [48, 164] on icon "button" at bounding box center [41, 169] width 11 height 11
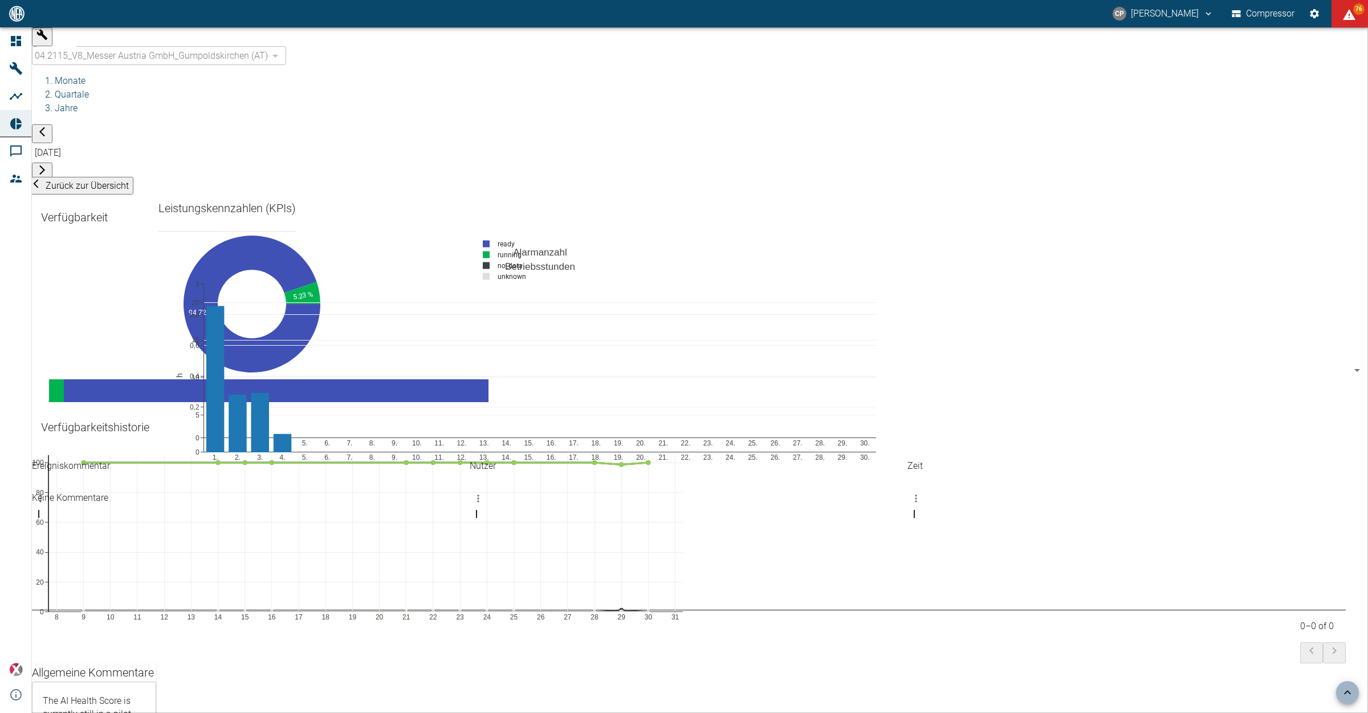
scroll to position [641, 0]
click at [48, 164] on icon "button" at bounding box center [41, 169] width 11 height 11
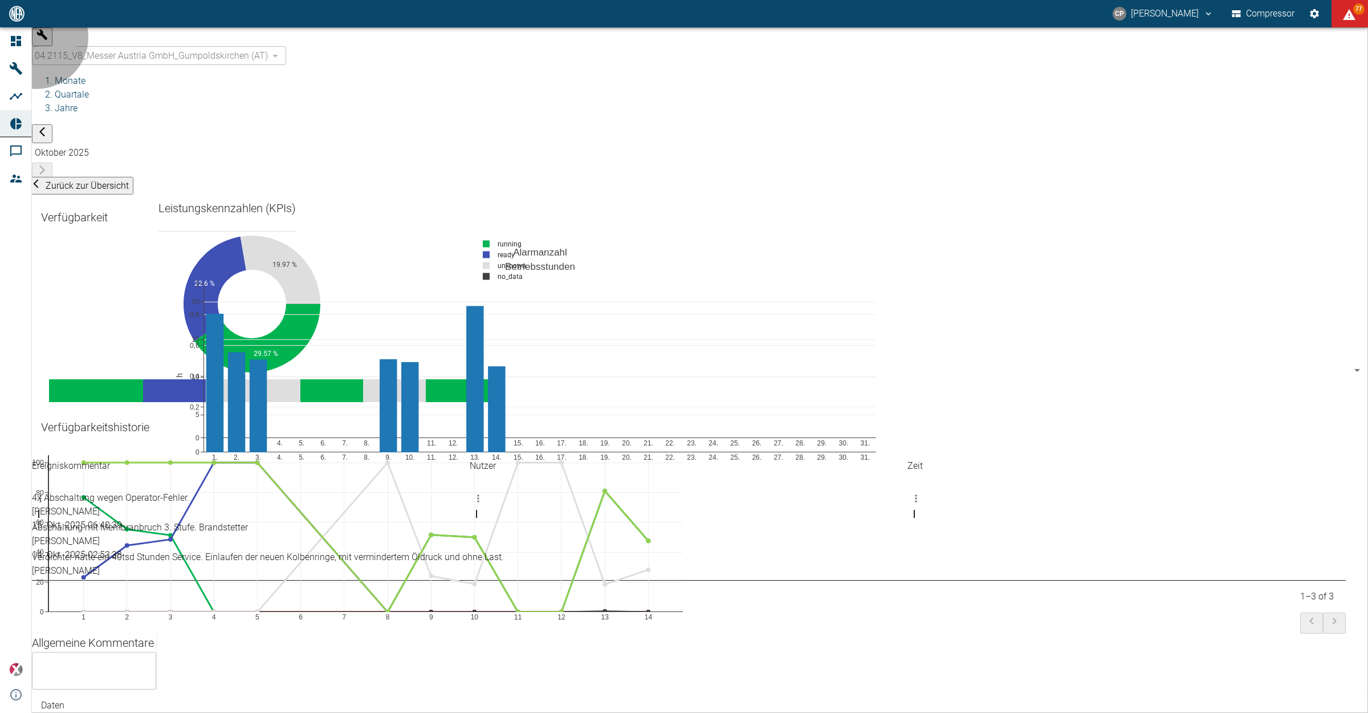
click at [78, 180] on span "Zurück zur Übersicht" at bounding box center [87, 185] width 83 height 11
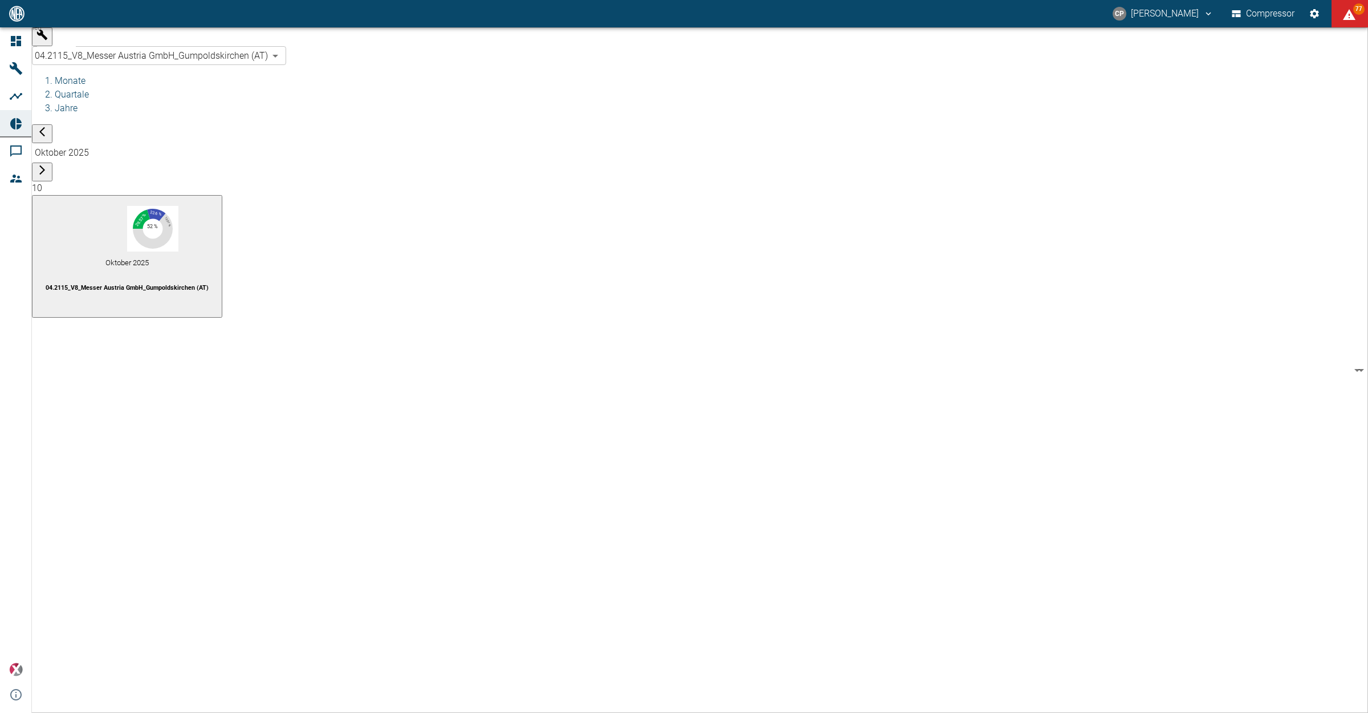
click at [131, 43] on body "[PERSON_NAME] Compressor 77 Dashboard Maschinen Analysen Reports Kommentare Mit…" at bounding box center [684, 356] width 1368 height 713
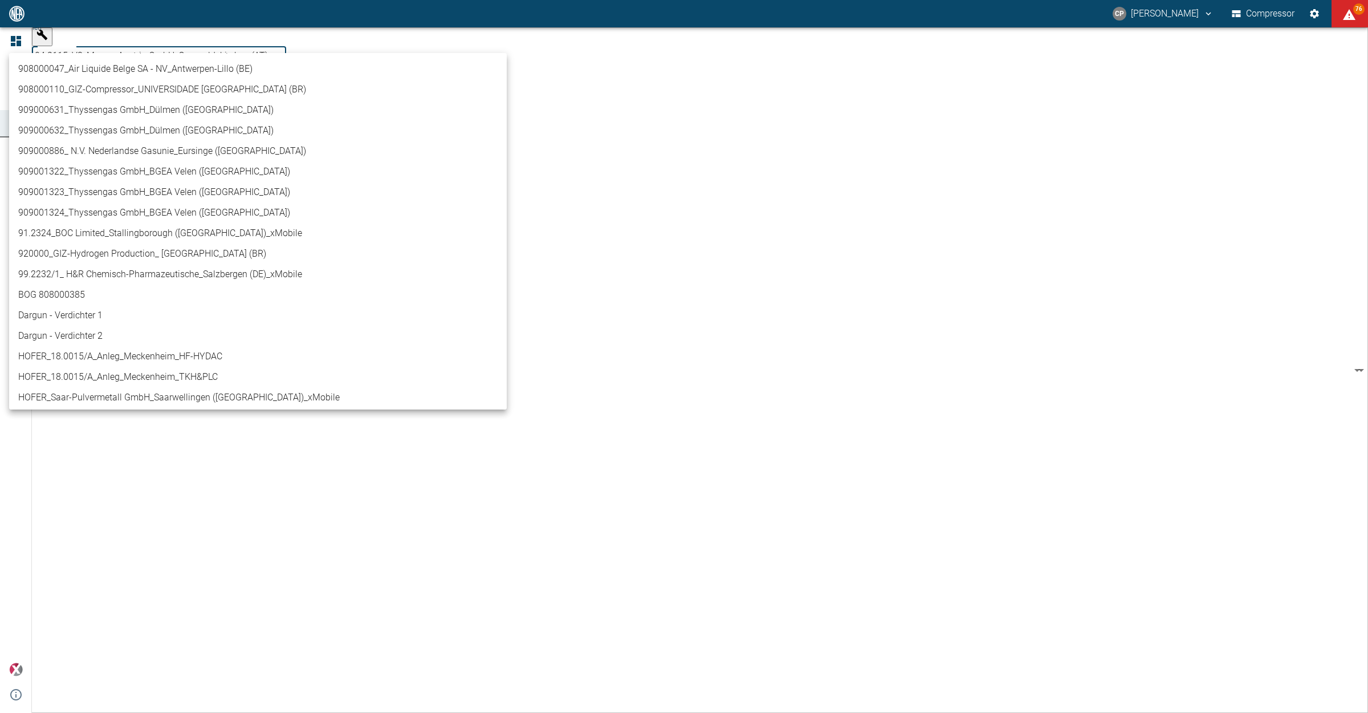
scroll to position [499, 0]
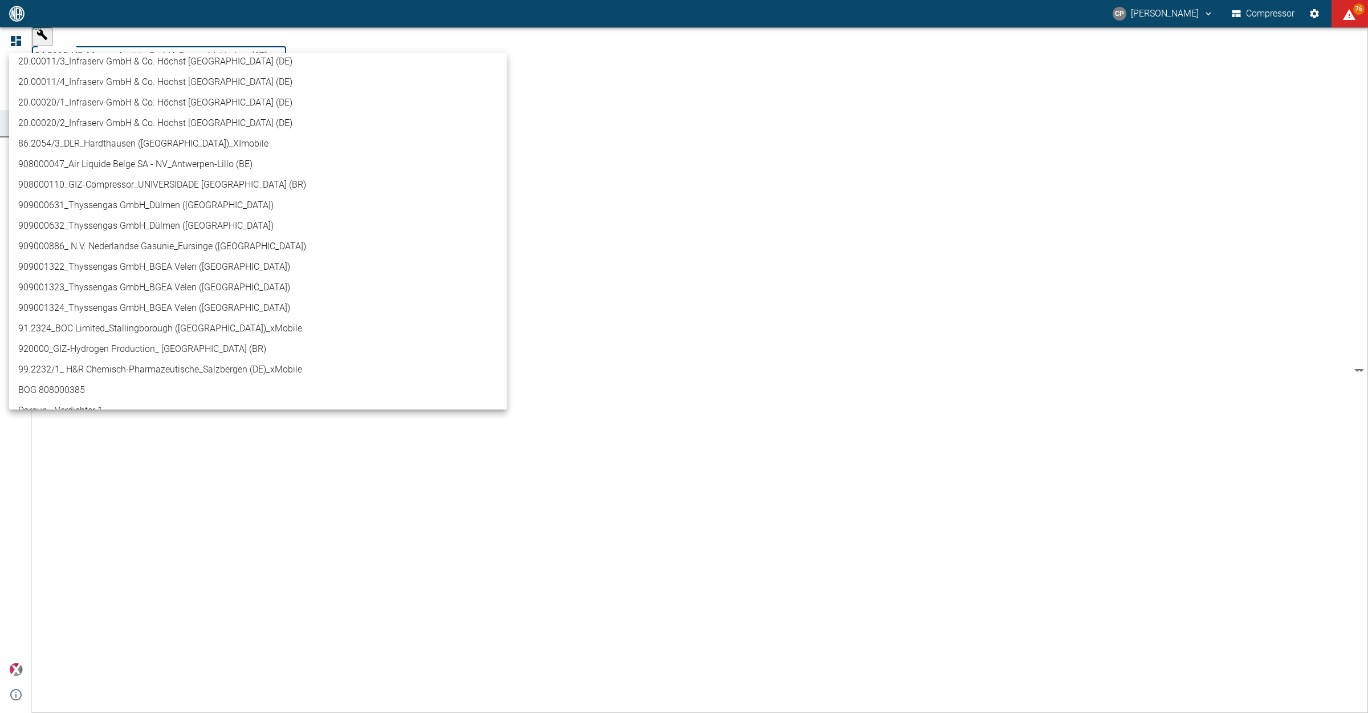
click at [149, 202] on li "909000631_Thyssengas GmbH_Dülmen ([GEOGRAPHIC_DATA])" at bounding box center [258, 205] width 498 height 21
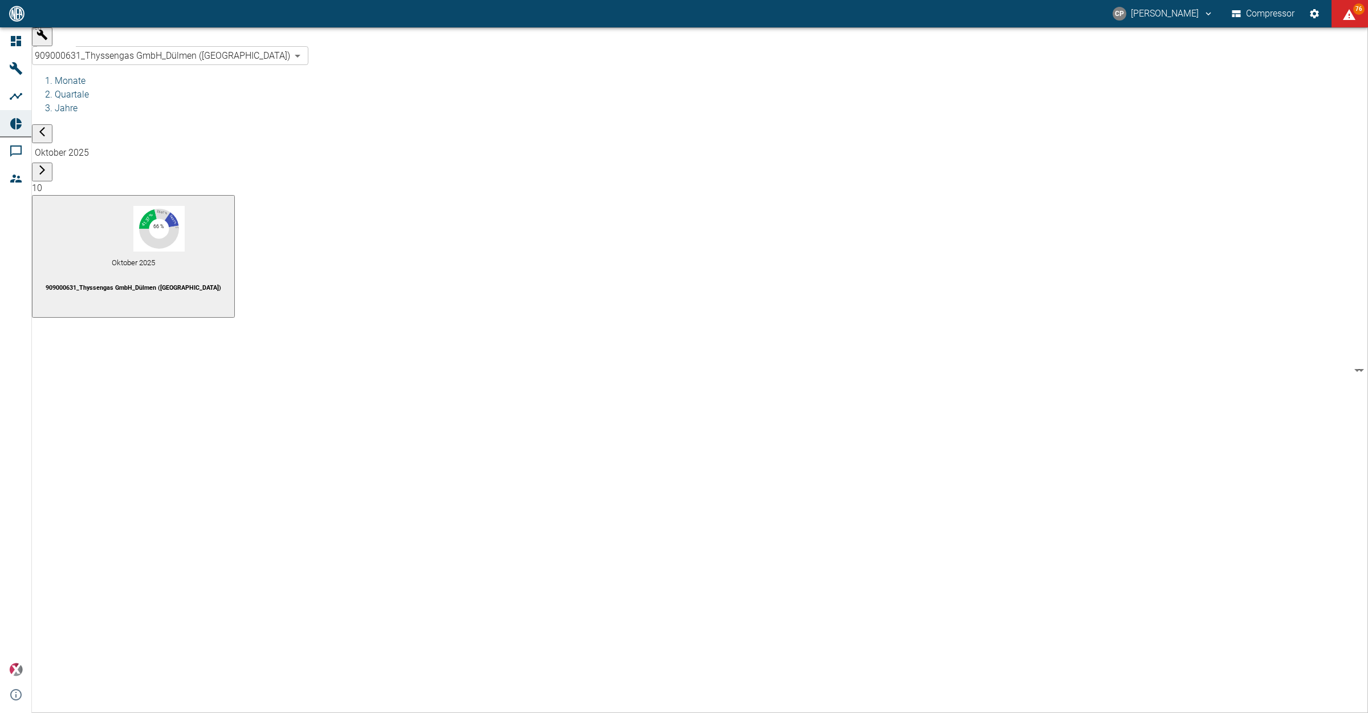
click at [192, 74] on li "Monate" at bounding box center [711, 81] width 1313 height 14
click at [239, 88] on li "Quartale" at bounding box center [711, 95] width 1313 height 14
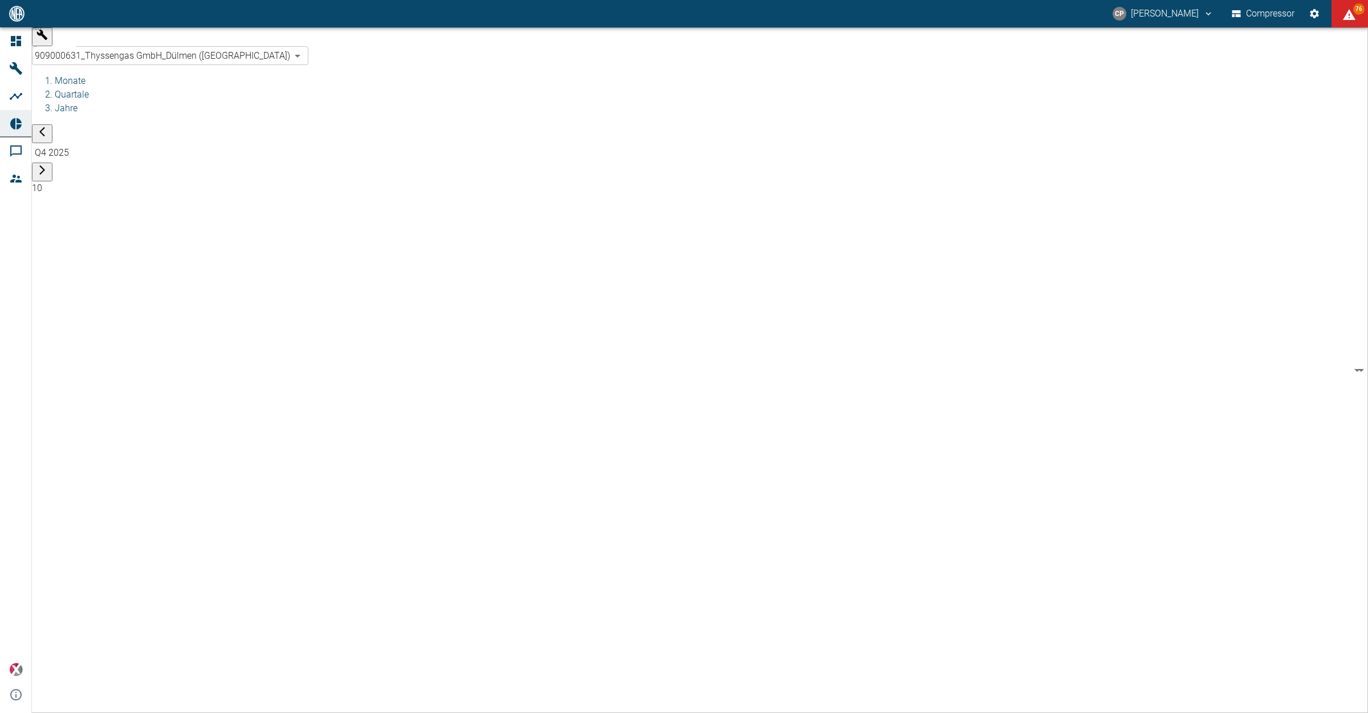
click at [172, 42] on div "Maschinen 909000631_Thyssengas GmbH_Dülmen (DE) a6252582-01dd-49cb-8dbe-0742b28…" at bounding box center [700, 111] width 1336 height 168
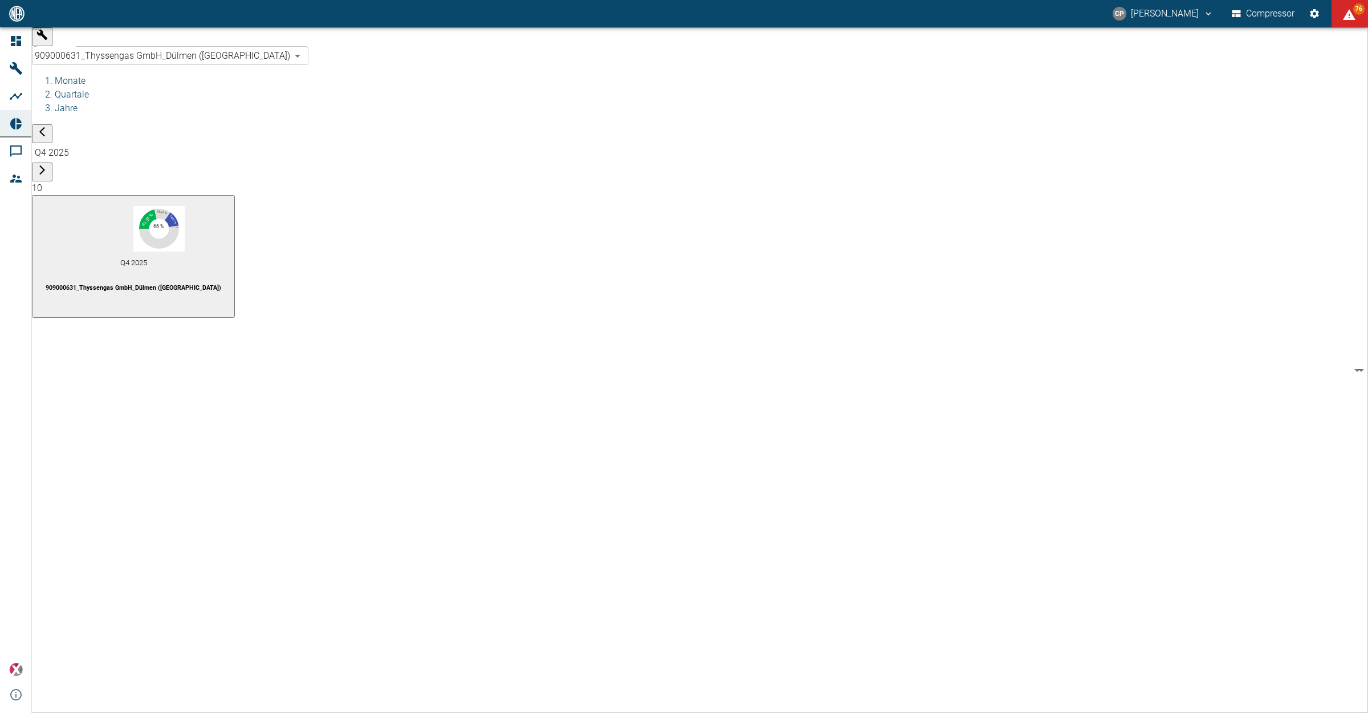
click at [181, 74] on li "Monate" at bounding box center [711, 81] width 1313 height 14
click at [45, 165] on icon "button" at bounding box center [42, 170] width 6 height 10
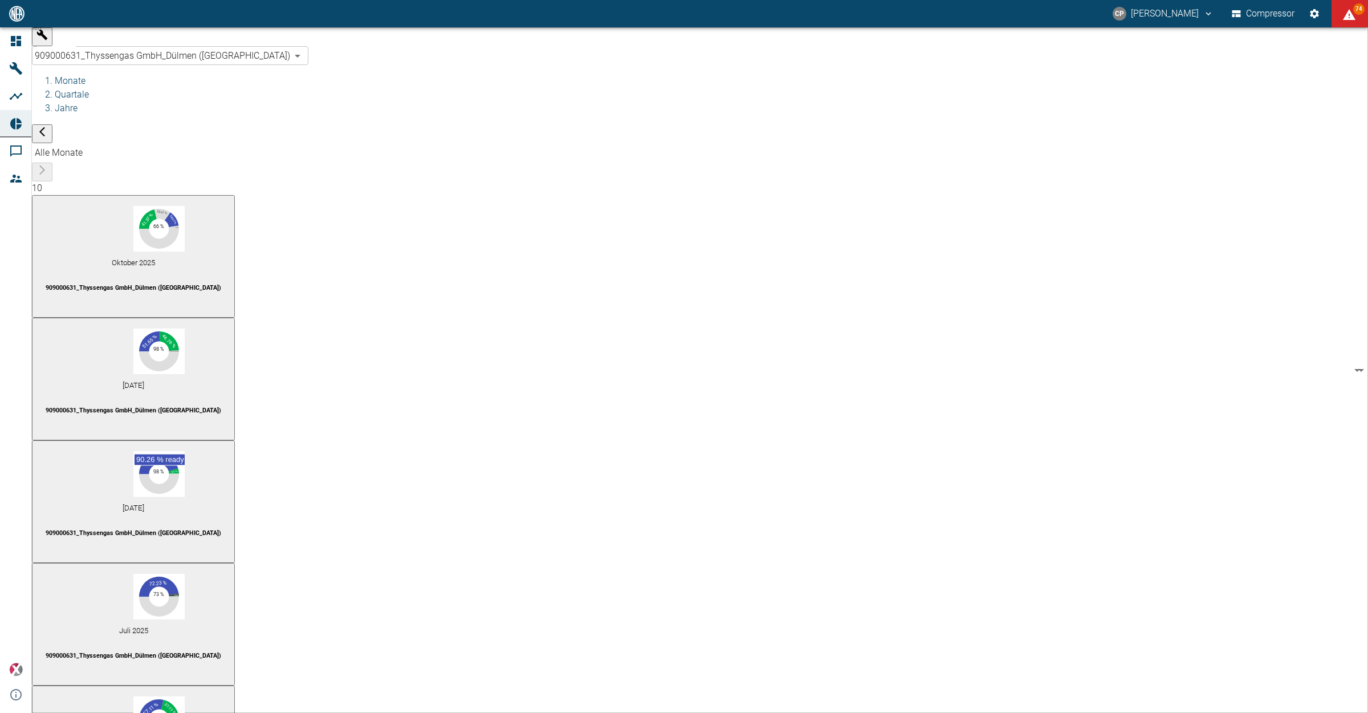
click at [144, 503] on small "[DATE]" at bounding box center [134, 507] width 22 height 9
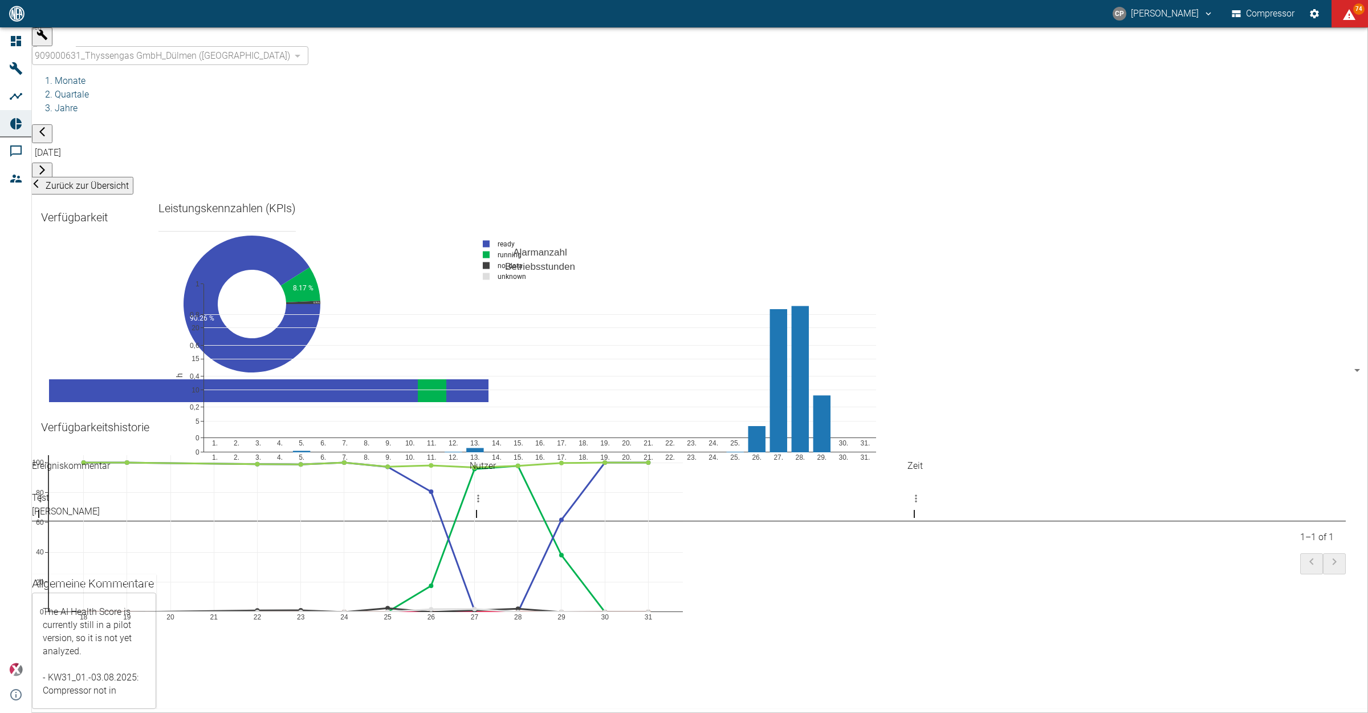
click at [48, 164] on icon "button" at bounding box center [41, 169] width 11 height 11
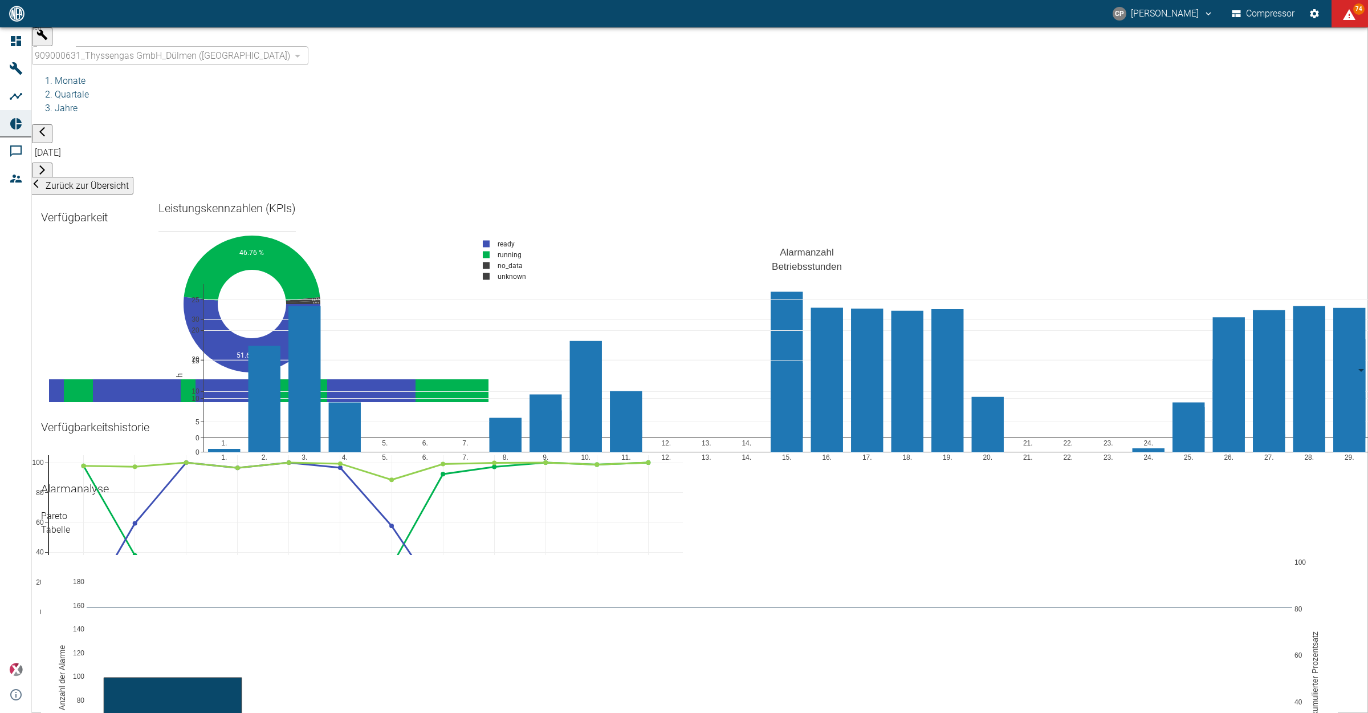
scroll to position [71, 0]
click at [48, 126] on icon "button" at bounding box center [41, 131] width 11 height 11
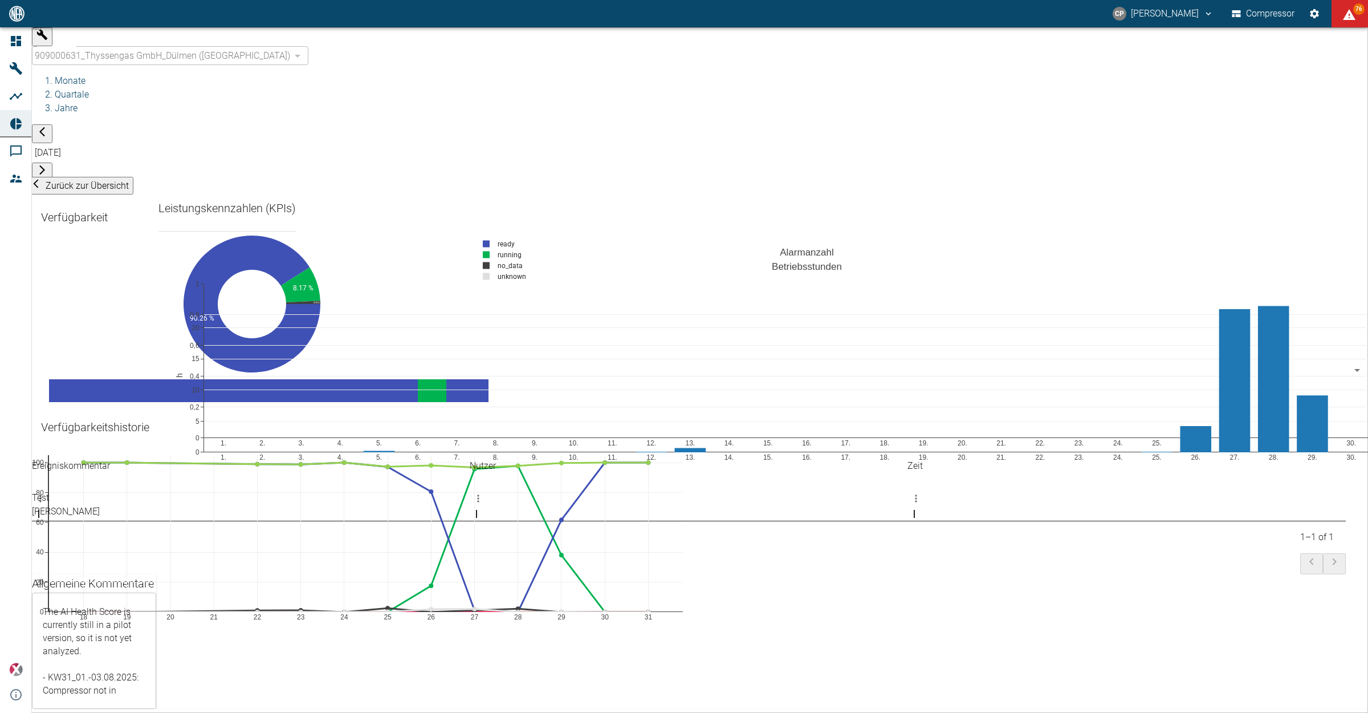
click at [121, 46] on div "909000631_Thyssengas GmbH_Dülmen ([GEOGRAPHIC_DATA])" at bounding box center [170, 55] width 276 height 19
click at [43, 40] on icon "button" at bounding box center [41, 34] width 11 height 11
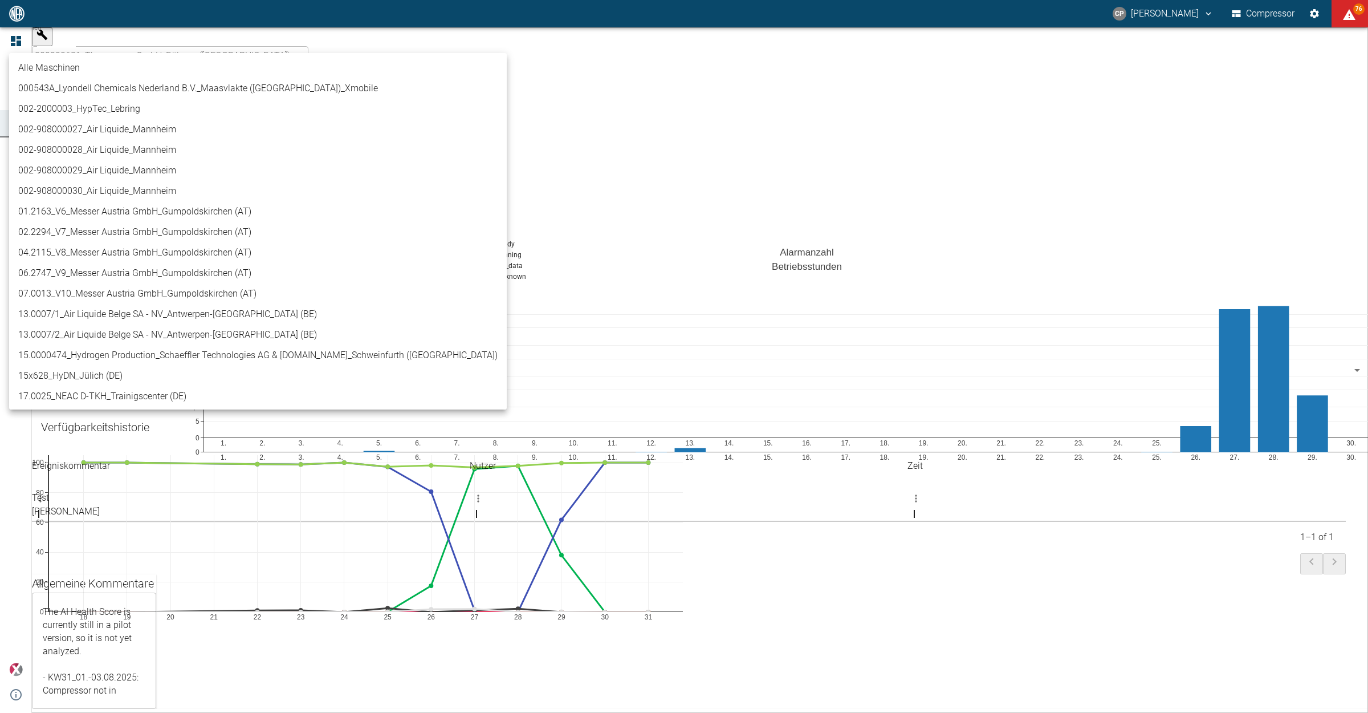
click at [150, 251] on li "04.2115_V8_Messer Austria GmbH_Gumpoldskirchen (AT)" at bounding box center [258, 252] width 498 height 21
type input "62df7942-7815-4ccf-a722-4ba74b721732"
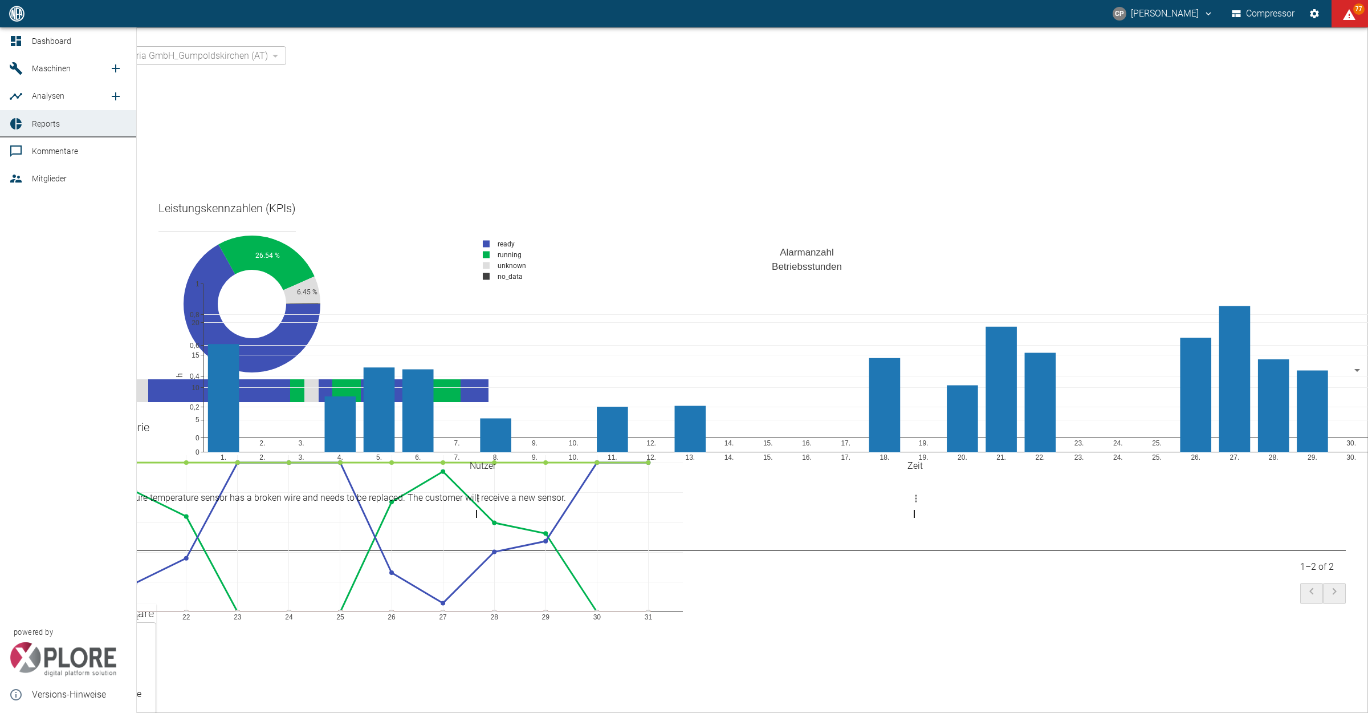
click at [16, 43] on icon at bounding box center [16, 41] width 14 height 14
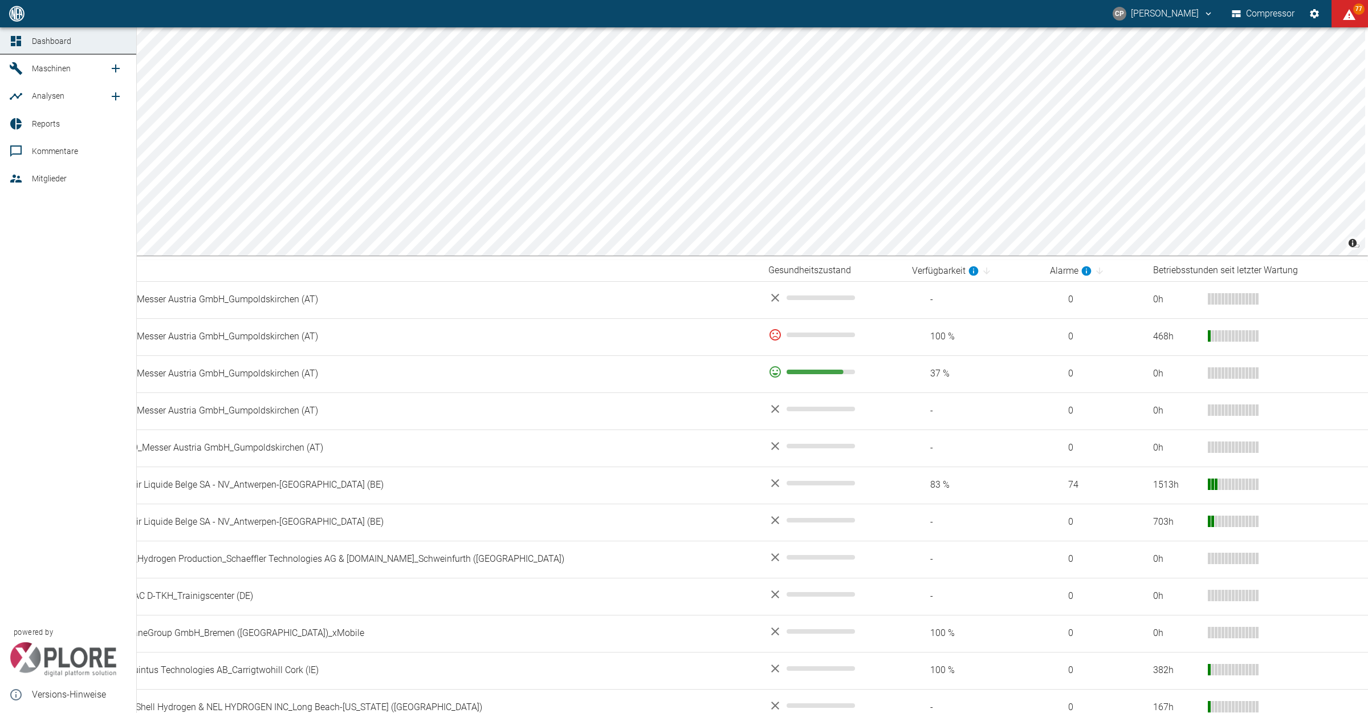
click at [14, 121] on icon at bounding box center [15, 123] width 11 height 11
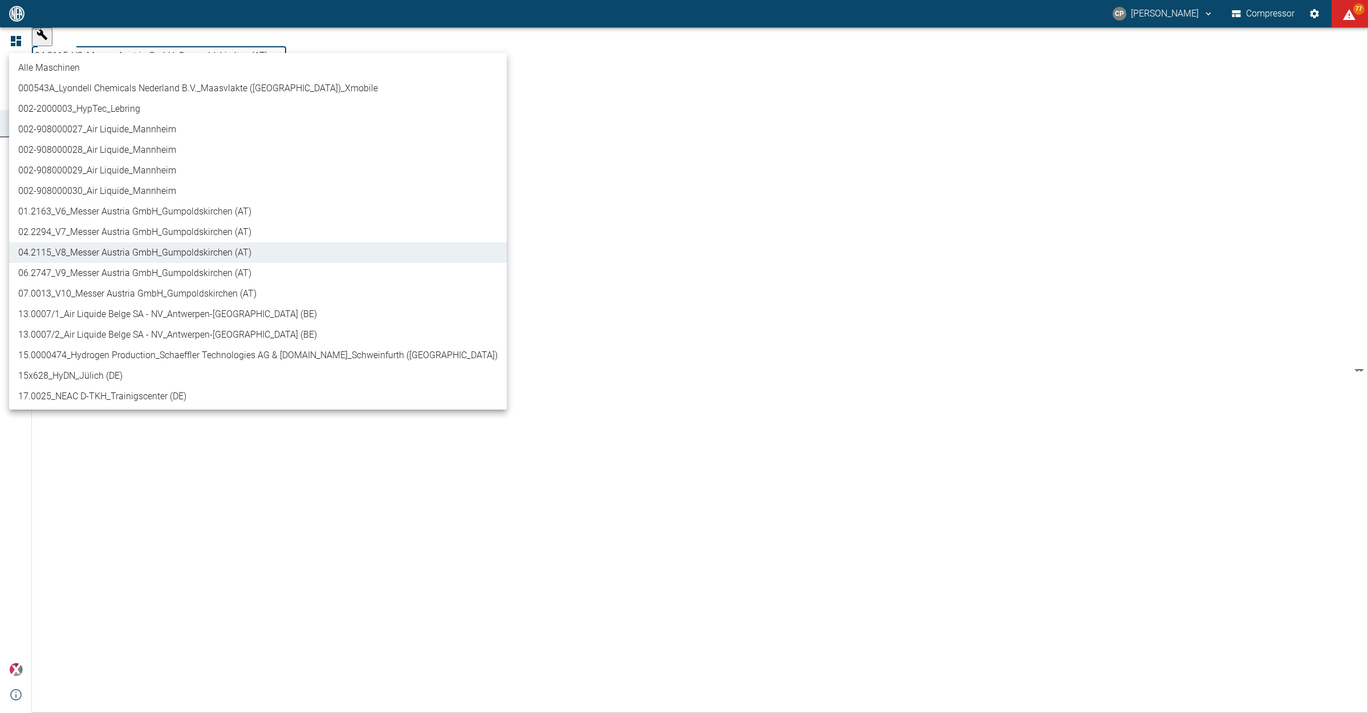
click at [154, 43] on body "[PERSON_NAME] Compressor 77 Dashboard Maschinen Analysen Reports Kommentare Mit…" at bounding box center [684, 356] width 1368 height 713
click at [25, 38] on div at bounding box center [684, 356] width 1368 height 713
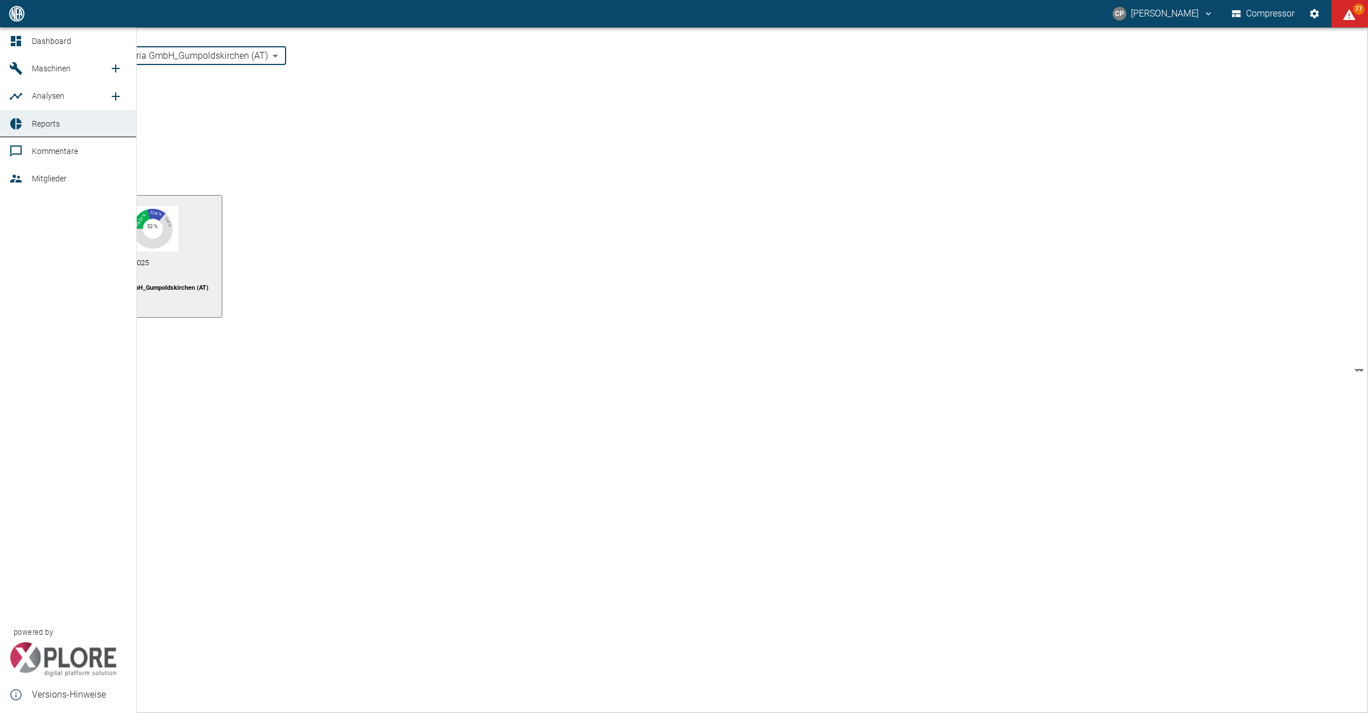
click at [27, 121] on link "Reports" at bounding box center [68, 123] width 136 height 27
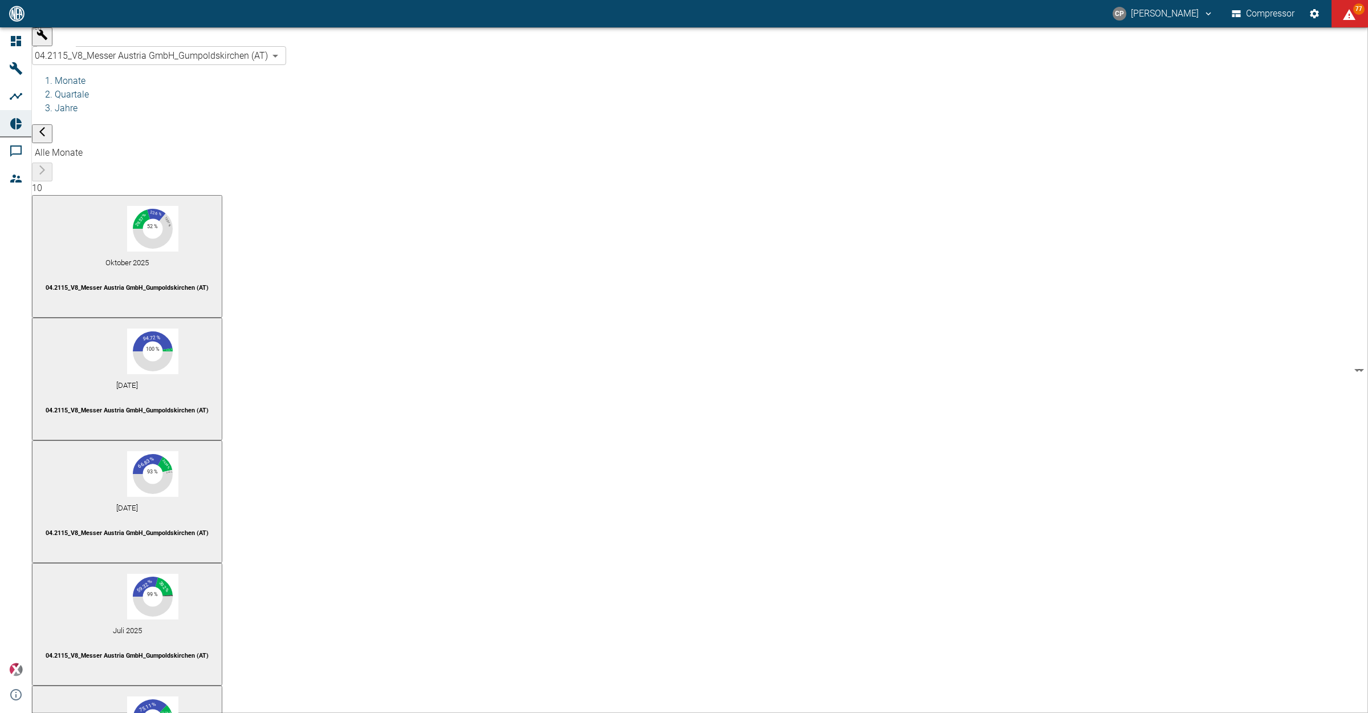
click at [147, 43] on body "[PERSON_NAME] Compressor 77 Dashboard Maschinen Analysen Reports Kommentare Mit…" at bounding box center [684, 356] width 1368 height 713
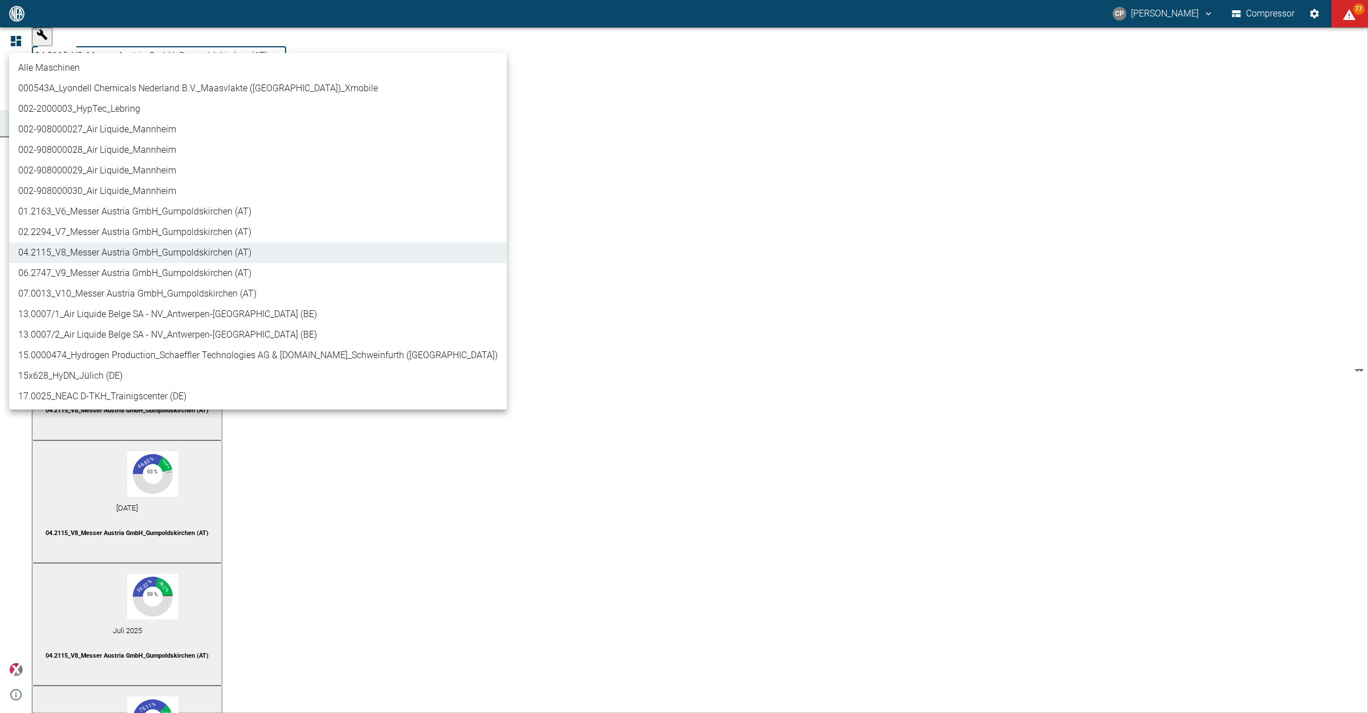
click at [143, 226] on li "02.2294_V7_Messer Austria GmbH_Gumpoldskirchen (AT)" at bounding box center [258, 232] width 498 height 21
type input "52381507-e89c-473a-84ef-8e4810c4aa68"
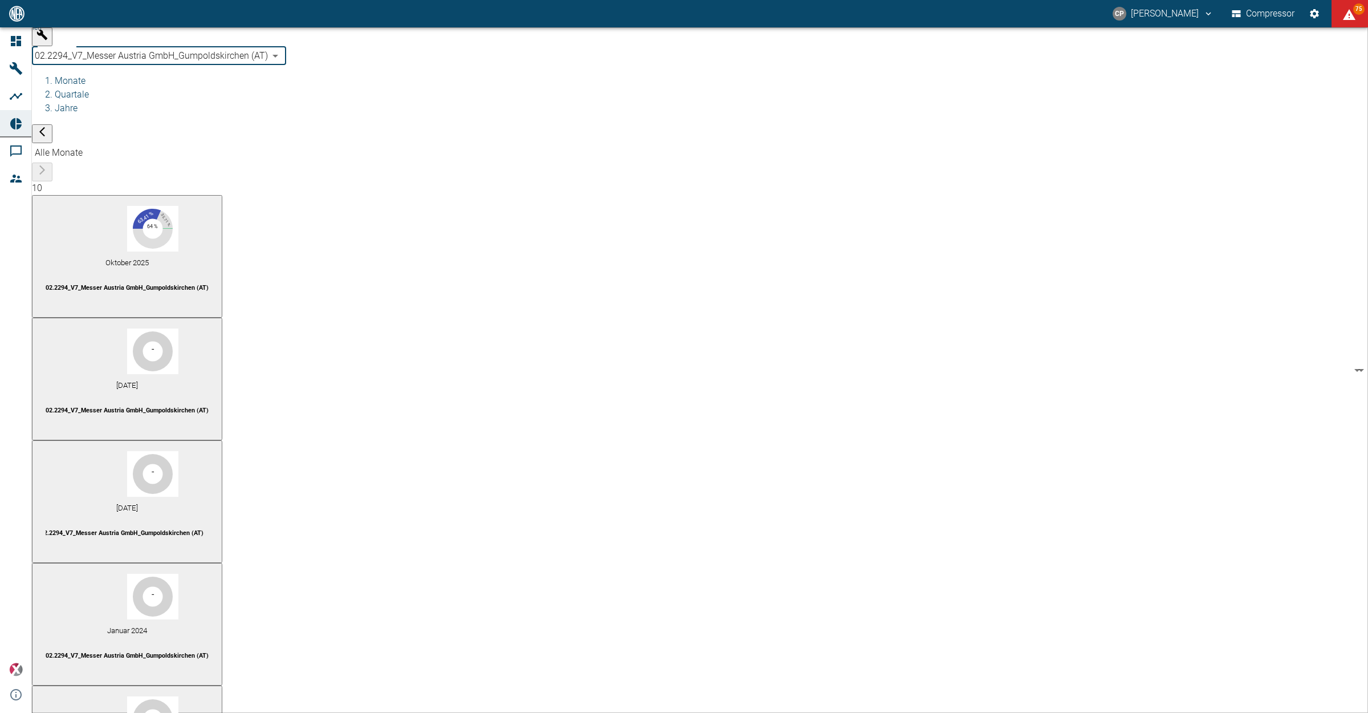
click at [209, 528] on p "02.2294_V7_Messer Austria GmbH_Gumpoldskirchen (AT)" at bounding box center [127, 532] width 163 height 9
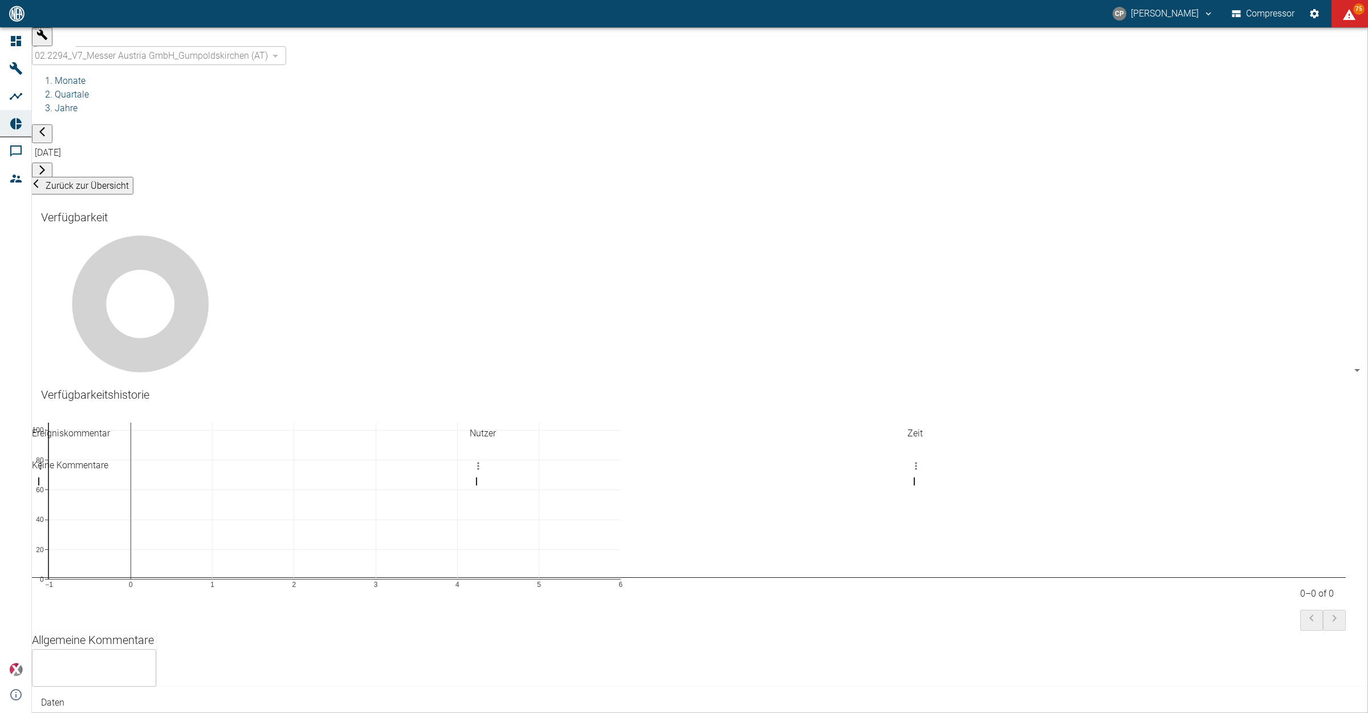
click at [48, 164] on icon "button" at bounding box center [41, 169] width 11 height 11
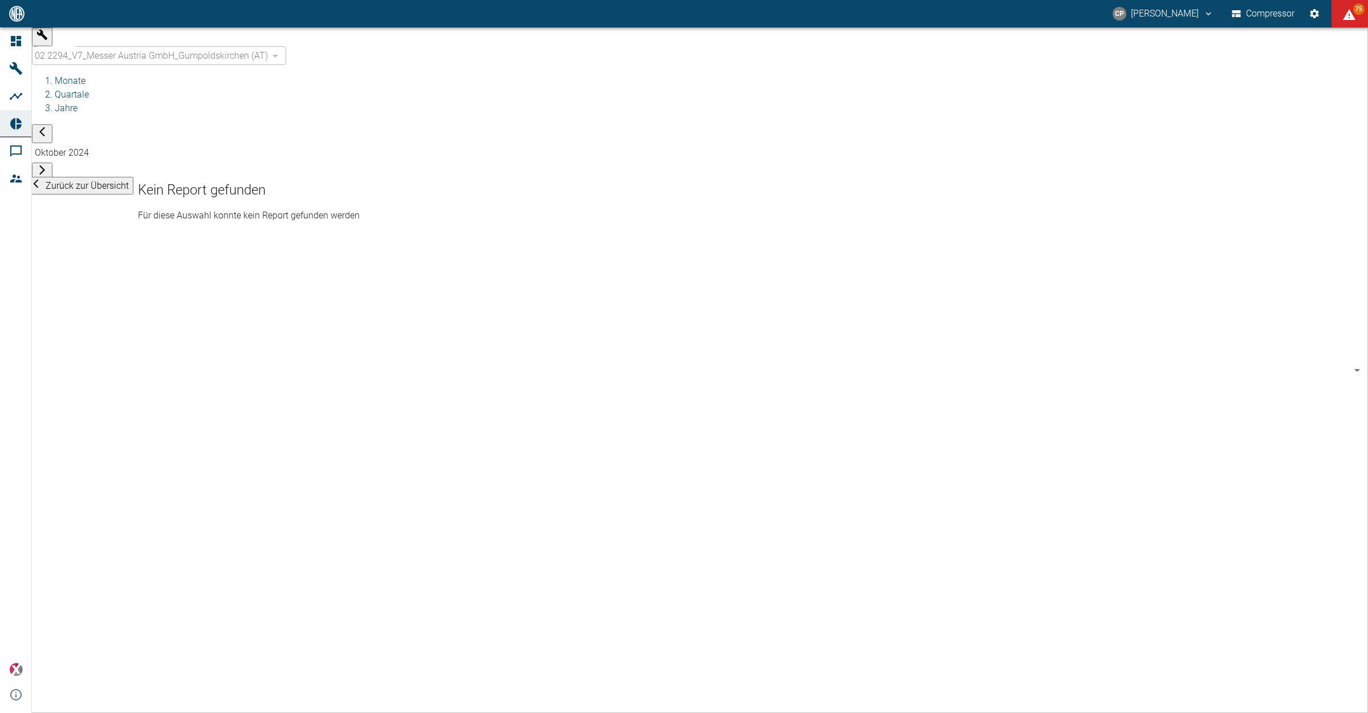
click at [191, 74] on li "Monate" at bounding box center [711, 81] width 1313 height 14
click at [79, 180] on span "Zurück zur Übersicht" at bounding box center [87, 185] width 83 height 11
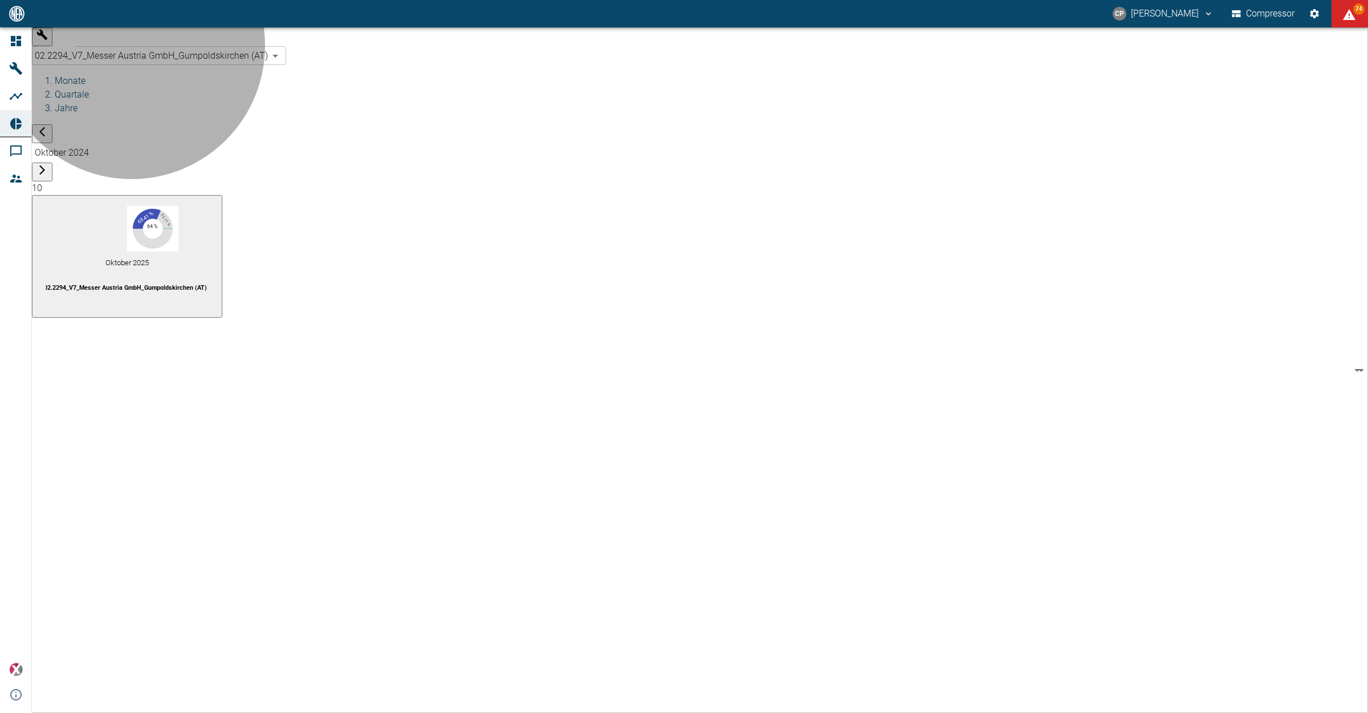
click at [175, 284] on span "02.2294_V7_Messer Austria GmbH_Gumpoldskirchen (AT)" at bounding box center [125, 287] width 163 height 7
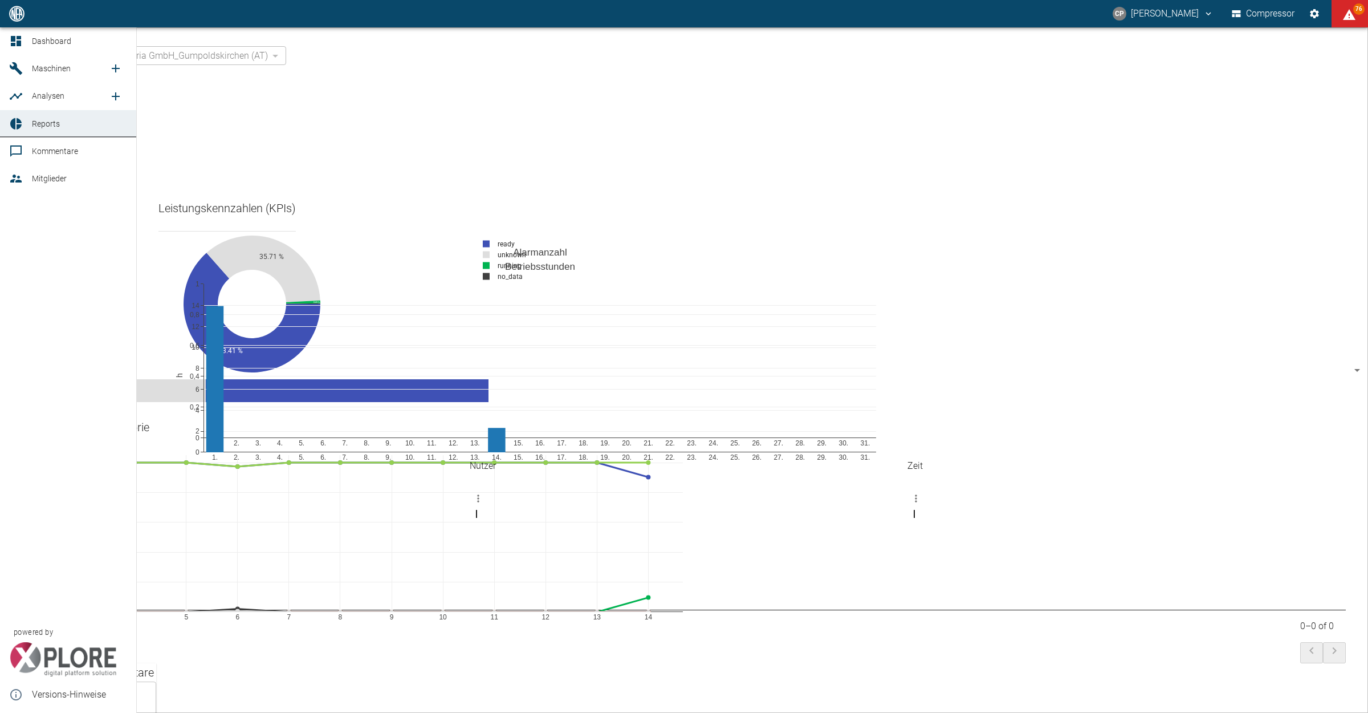
click at [32, 37] on span "Dashboard" at bounding box center [51, 40] width 39 height 9
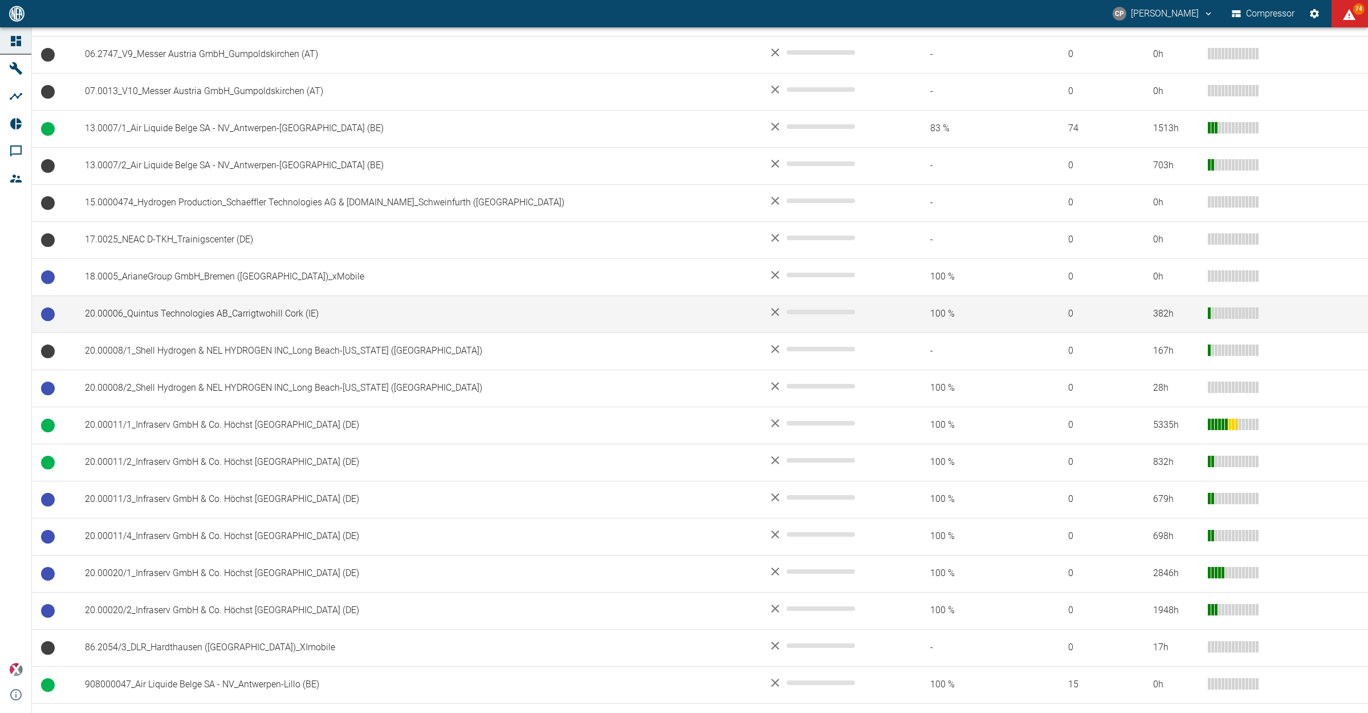
scroll to position [499, 0]
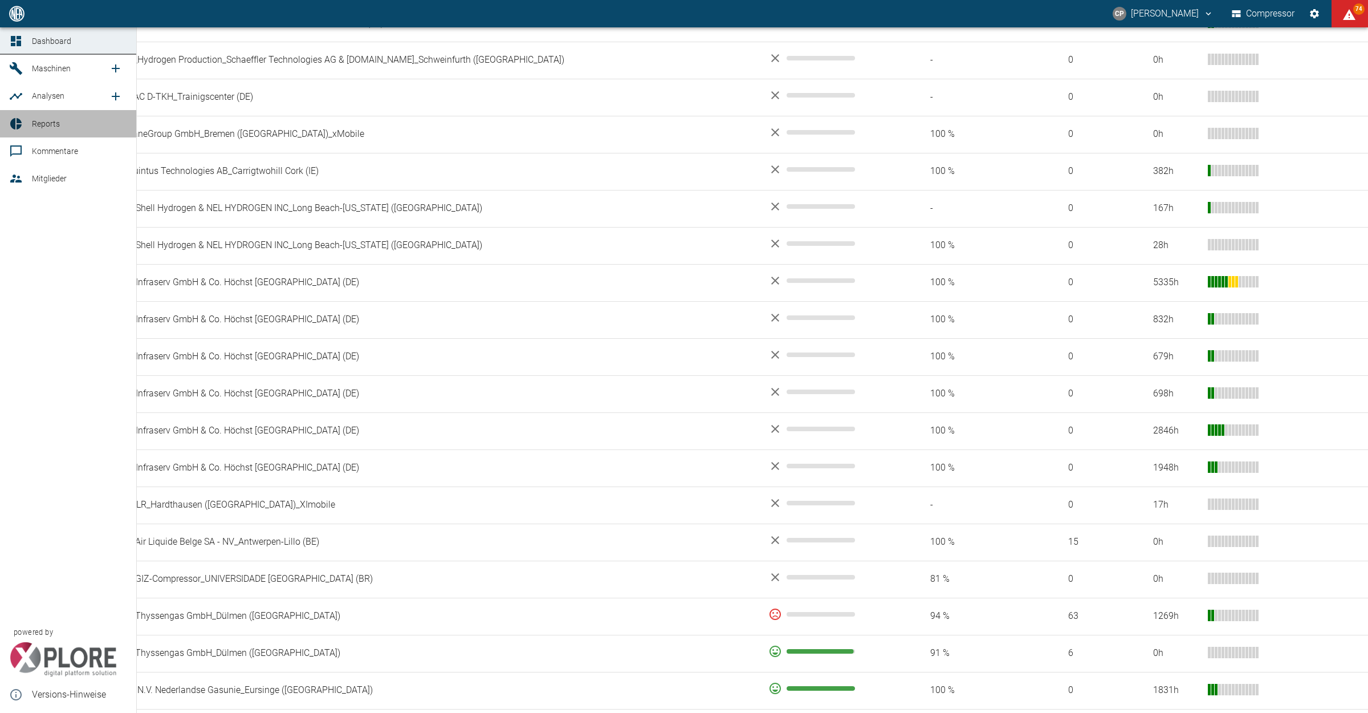
click at [52, 132] on link "Reports" at bounding box center [68, 123] width 136 height 27
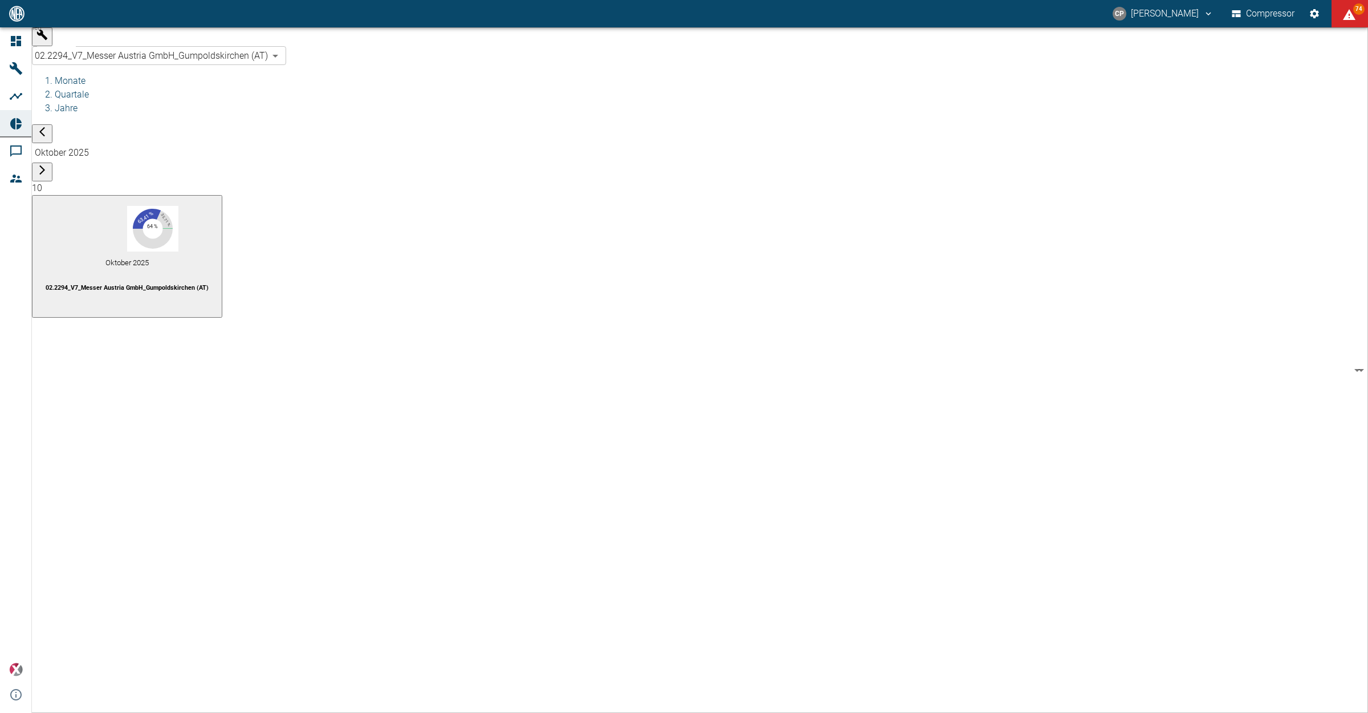
click at [154, 43] on body "[PERSON_NAME] Compressor 74 Dashboard Maschinen Analysen Reports Kommentare Mit…" at bounding box center [684, 356] width 1368 height 713
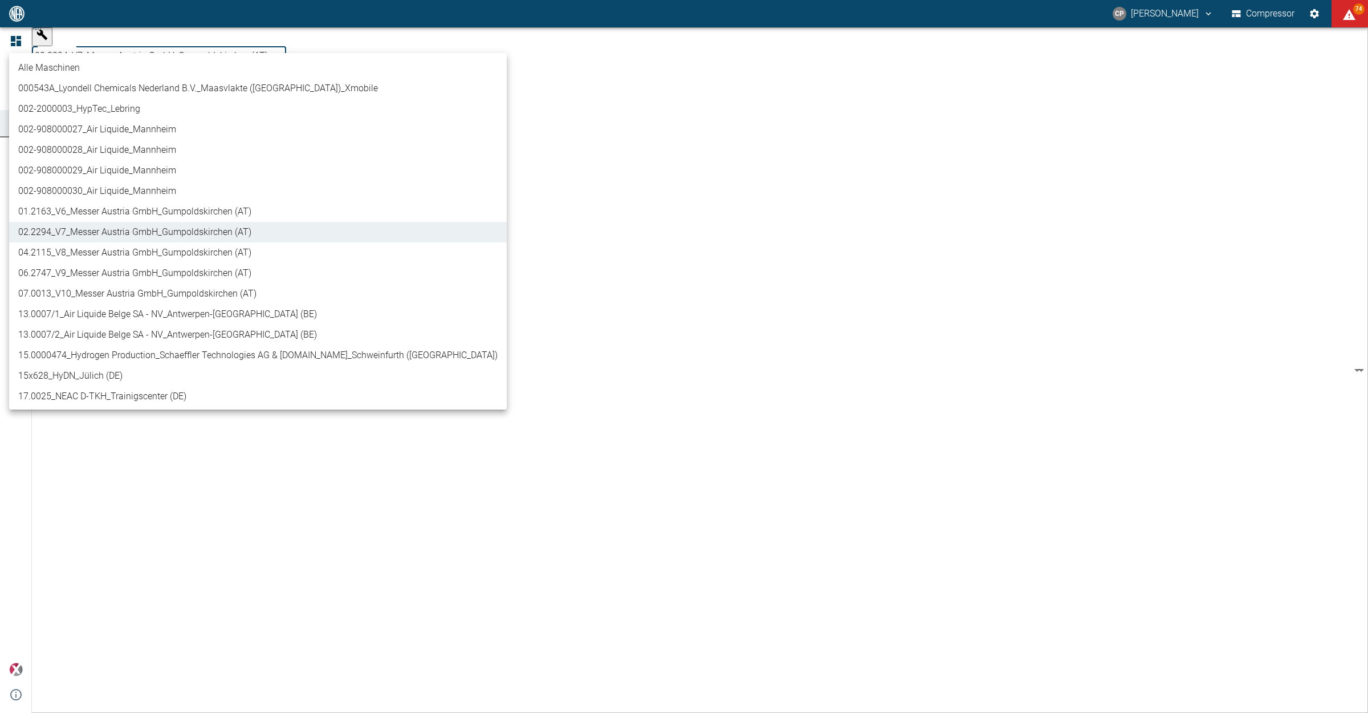
click at [137, 246] on li "04.2115_V8_Messer Austria GmbH_Gumpoldskirchen (AT)" at bounding box center [258, 252] width 498 height 21
type input "62df7942-7815-4ccf-a722-4ba74b721732"
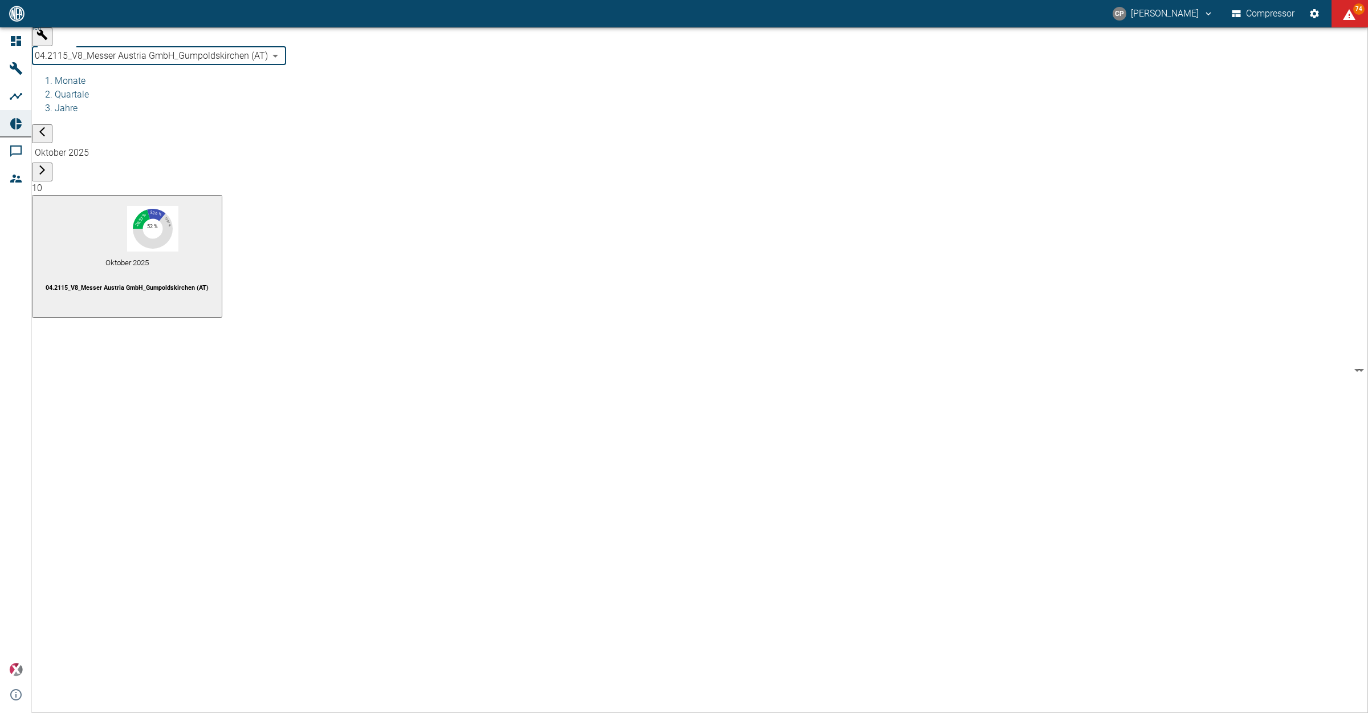
click at [137, 246] on div "Maschinen 04.2115_V8_Messer Austria GmbH_Gumpoldskirchen (AT) 62df7942-7815-4cc…" at bounding box center [700, 172] width 1336 height 290
